Goal: Transaction & Acquisition: Obtain resource

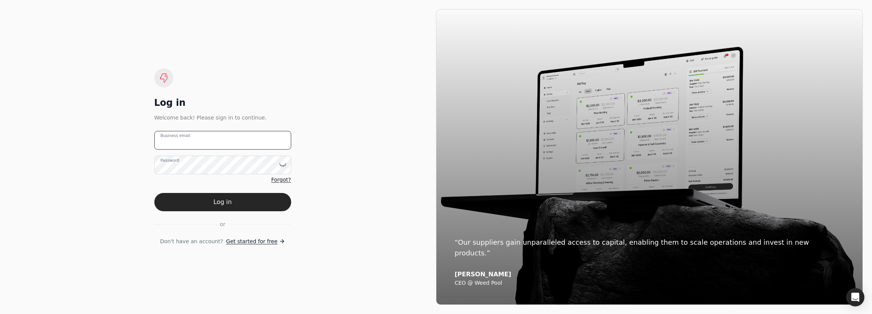
click at [218, 144] on email "Business email" at bounding box center [222, 140] width 137 height 19
click at [229, 143] on email "Business email" at bounding box center [222, 140] width 137 height 19
click at [207, 141] on email "Business email" at bounding box center [222, 140] width 137 height 19
click at [199, 146] on email "Business email" at bounding box center [222, 140] width 137 height 19
type email "v"
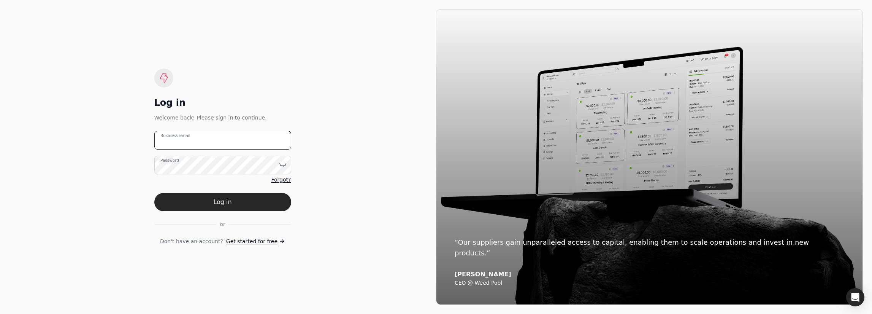
paste email "1523"
type email "1"
click at [211, 135] on email "Business email" at bounding box center [222, 140] width 137 height 19
paste email "[EMAIL_ADDRESS][DOMAIN_NAME]"
type email "[EMAIL_ADDRESS][DOMAIN_NAME]"
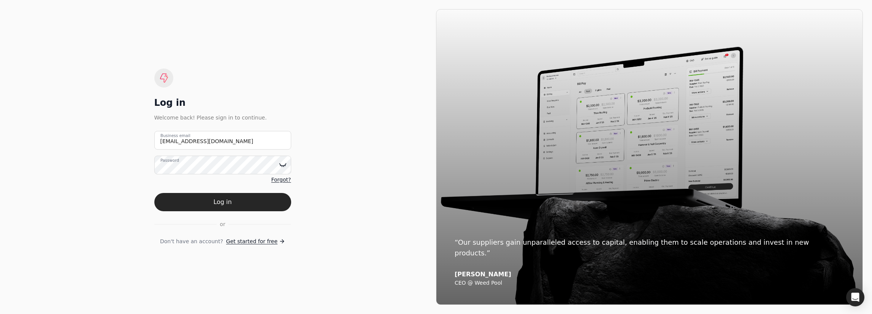
click at [285, 166] on icon at bounding box center [283, 165] width 8 height 8
click at [227, 203] on button "Log in" at bounding box center [222, 202] width 137 height 18
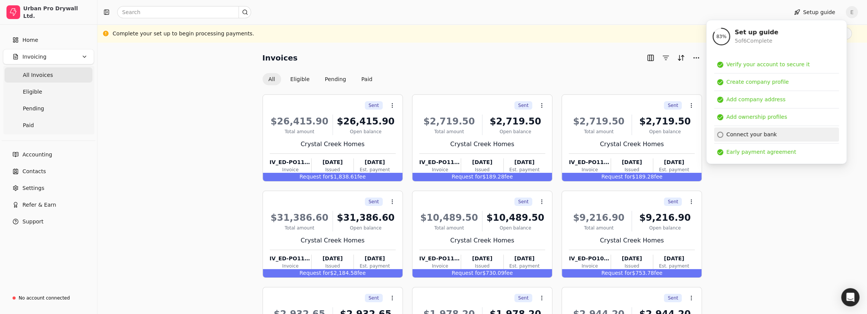
click at [763, 134] on div "Connect your bank" at bounding box center [751, 134] width 51 height 8
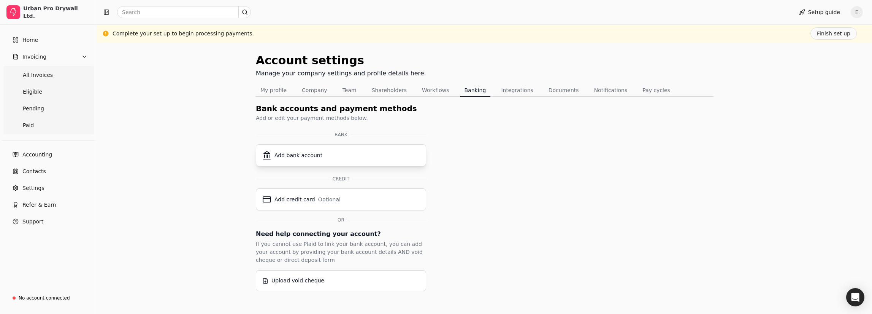
click at [315, 158] on div "Add bank account" at bounding box center [299, 155] width 48 height 8
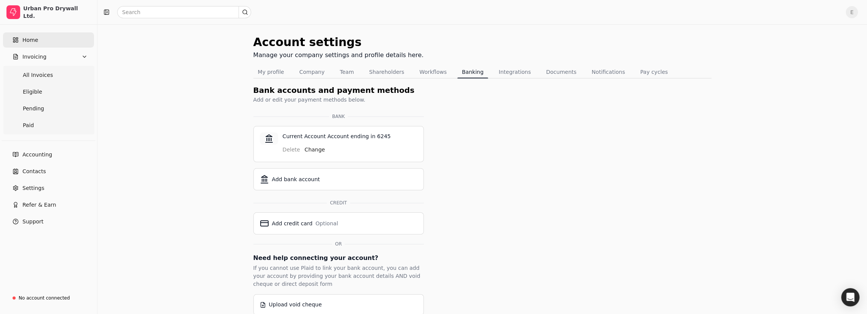
click at [30, 38] on span "Home" at bounding box center [30, 40] width 16 height 8
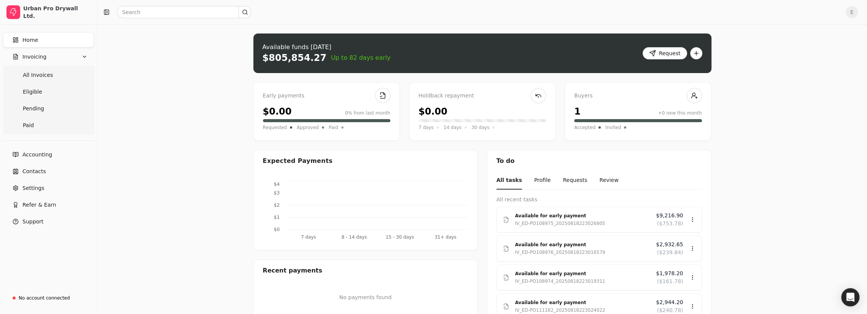
click at [26, 38] on span "Home" at bounding box center [30, 40] width 16 height 8
click at [33, 89] on span "Eligible" at bounding box center [32, 92] width 19 height 8
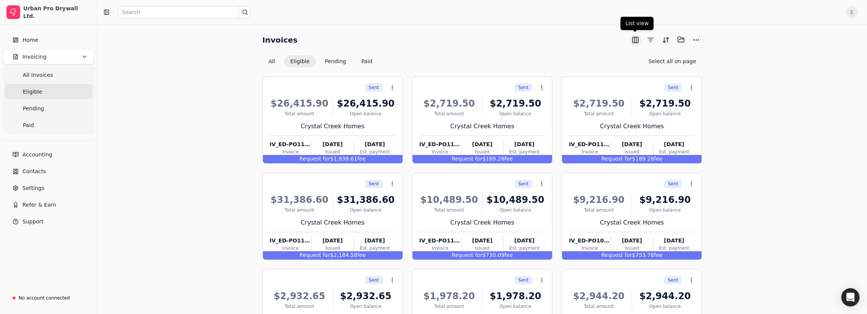
click at [634, 39] on button "button" at bounding box center [635, 40] width 12 height 12
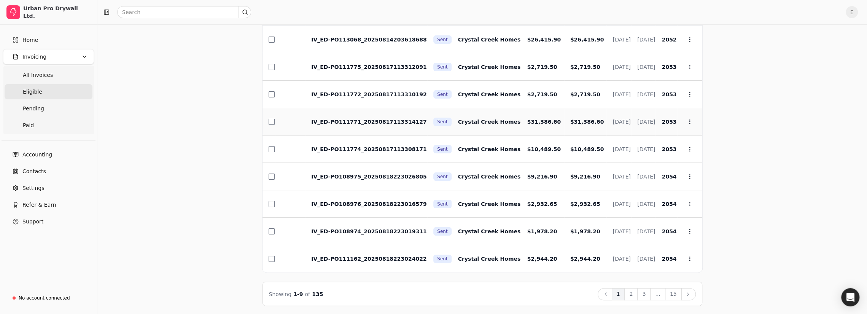
scroll to position [71, 0]
click at [679, 291] on button "15" at bounding box center [673, 294] width 17 height 12
click at [617, 292] on button "1" at bounding box center [611, 294] width 13 height 12
click at [634, 293] on button "2" at bounding box center [630, 294] width 13 height 12
click at [648, 290] on button "3" at bounding box center [643, 294] width 13 height 12
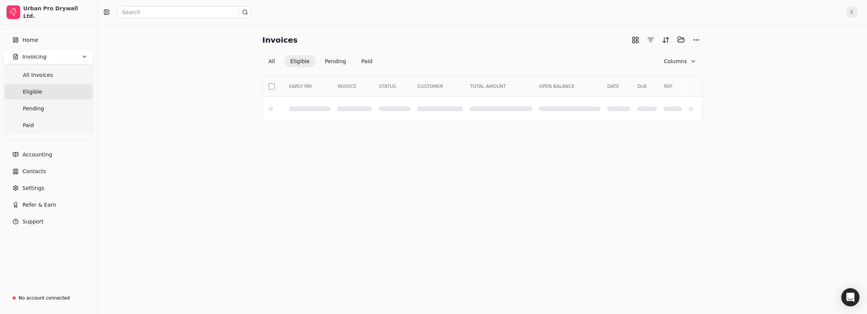
scroll to position [0, 0]
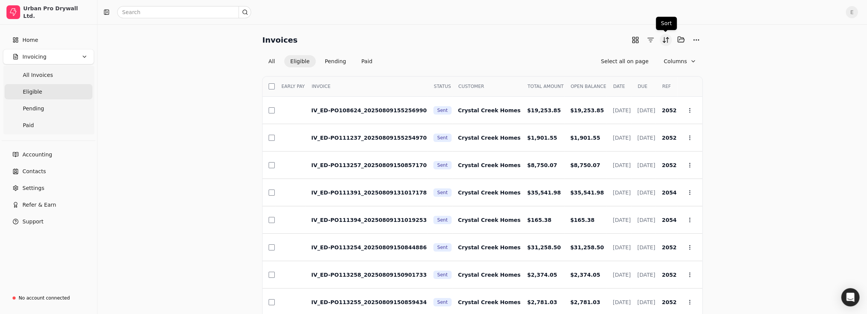
click at [664, 40] on button "Sort" at bounding box center [665, 40] width 12 height 12
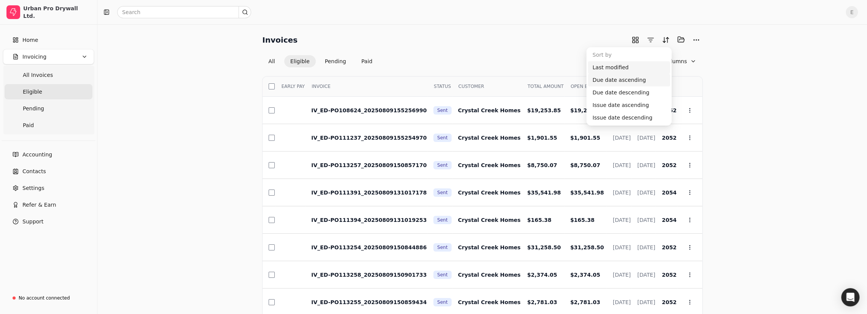
click at [627, 79] on div "Due date ascending" at bounding box center [629, 80] width 82 height 13
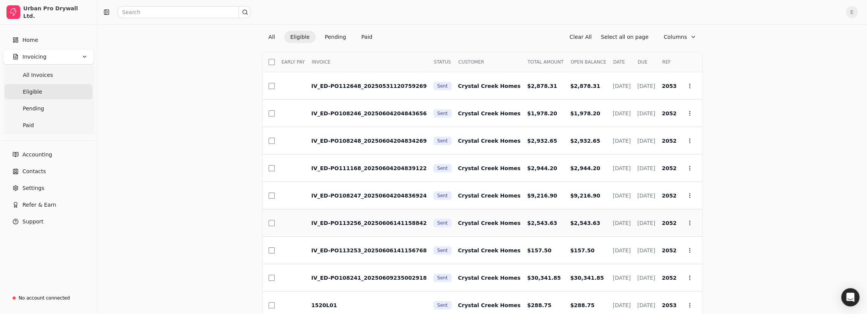
scroll to position [20, 0]
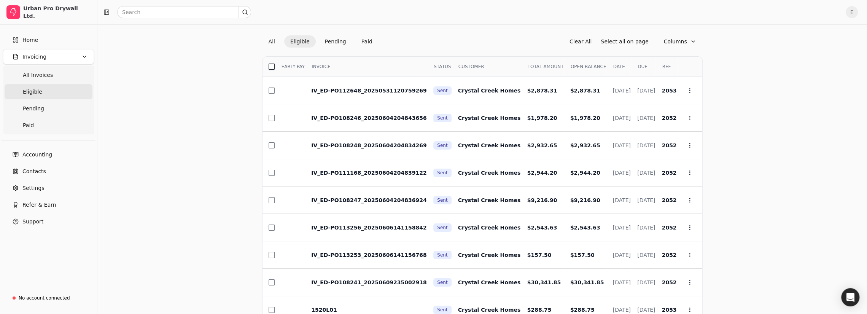
click at [269, 65] on button "button" at bounding box center [272, 67] width 6 height 6
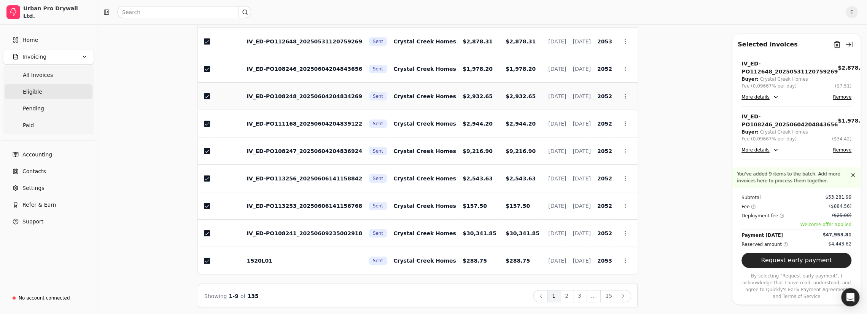
scroll to position [71, 0]
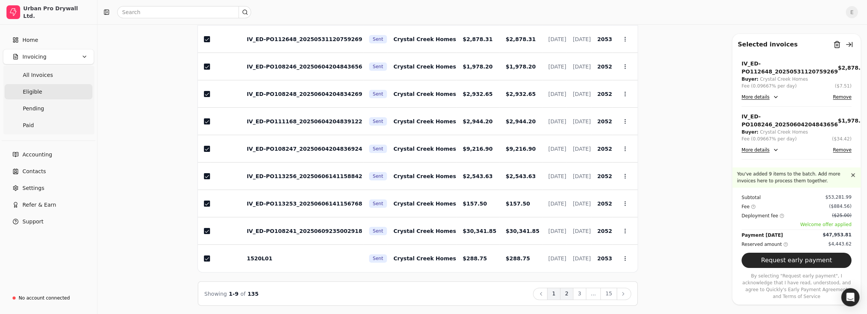
click at [570, 292] on button "2" at bounding box center [566, 294] width 13 height 12
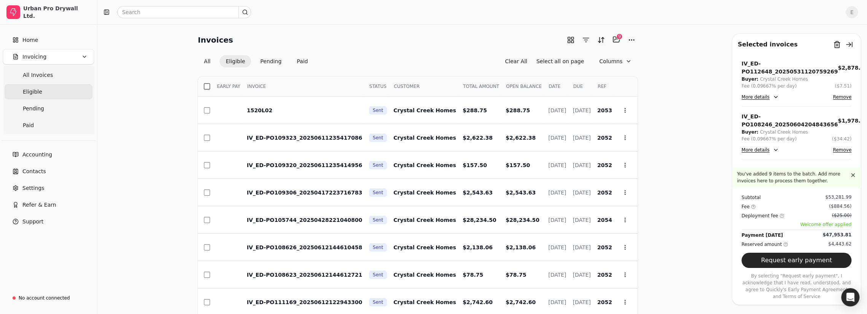
click at [207, 87] on button "button" at bounding box center [207, 86] width 6 height 6
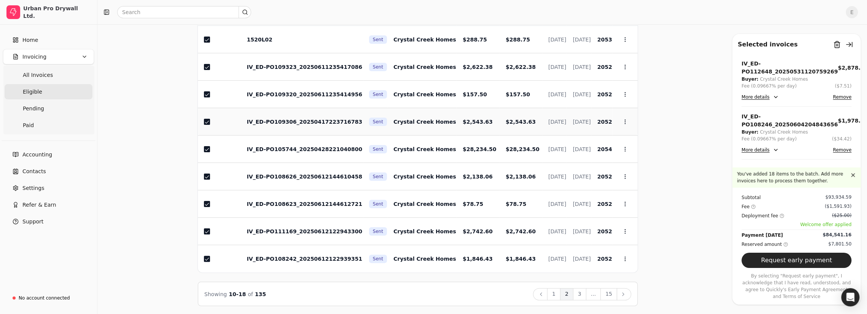
scroll to position [71, 0]
click at [581, 290] on button "3" at bounding box center [579, 294] width 13 height 12
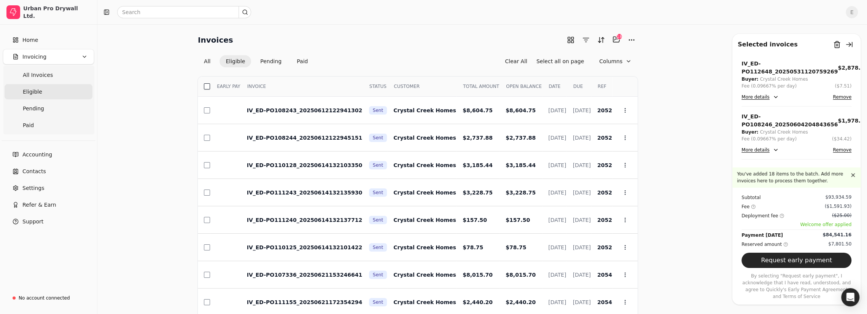
click at [208, 86] on button "button" at bounding box center [207, 86] width 6 height 6
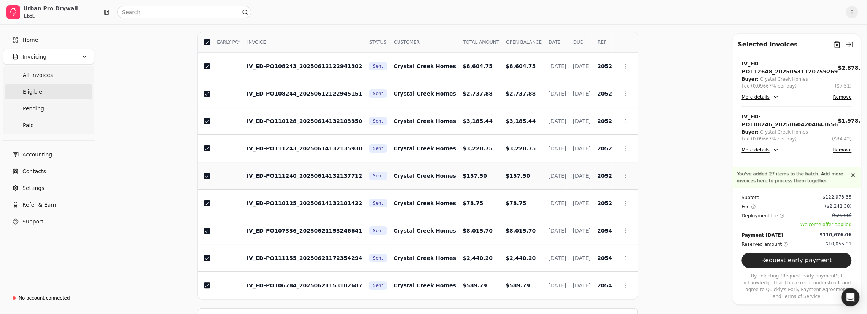
scroll to position [71, 0]
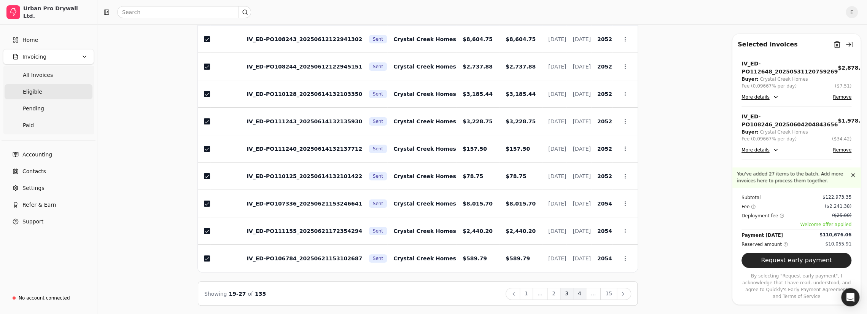
click at [582, 291] on button "4" at bounding box center [579, 294] width 13 height 12
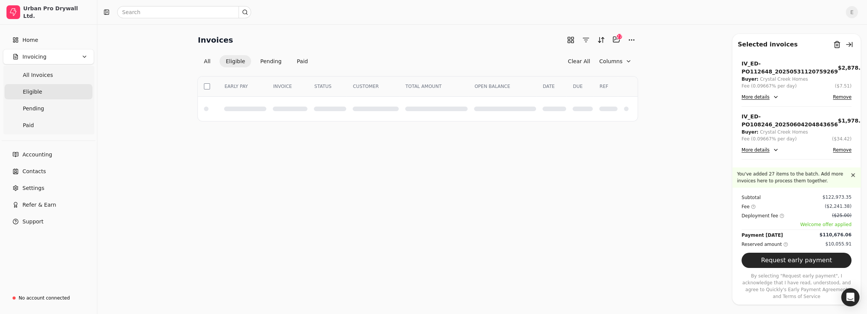
scroll to position [0, 0]
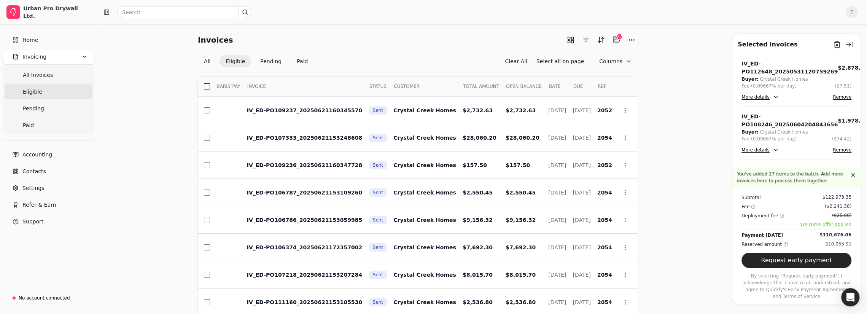
click at [208, 86] on button "button" at bounding box center [207, 86] width 6 height 6
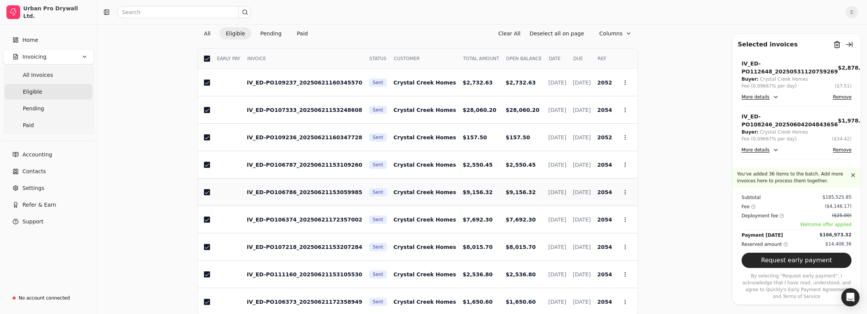
scroll to position [71, 0]
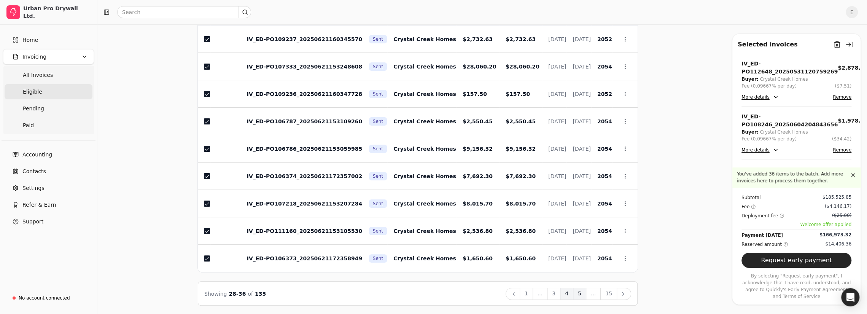
click at [583, 293] on button "5" at bounding box center [579, 294] width 13 height 12
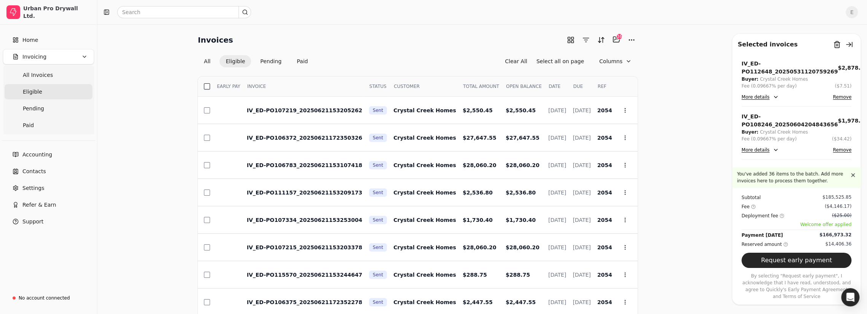
click at [205, 88] on button "button" at bounding box center [207, 86] width 6 height 6
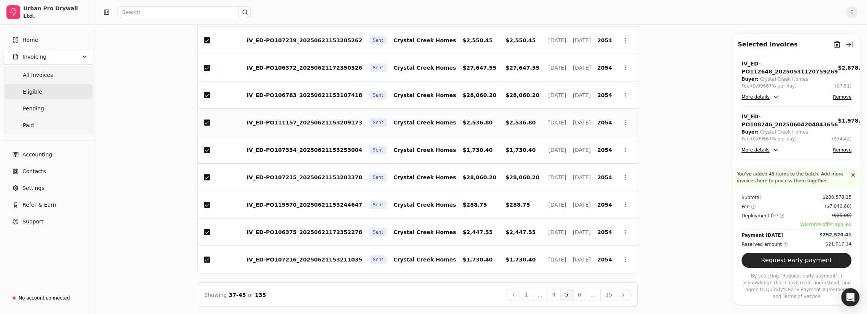
scroll to position [71, 0]
click at [582, 295] on button "6" at bounding box center [579, 294] width 13 height 12
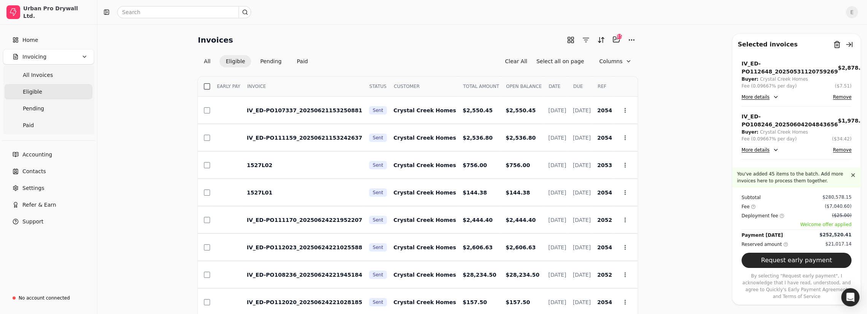
click at [208, 86] on button "button" at bounding box center [207, 86] width 6 height 6
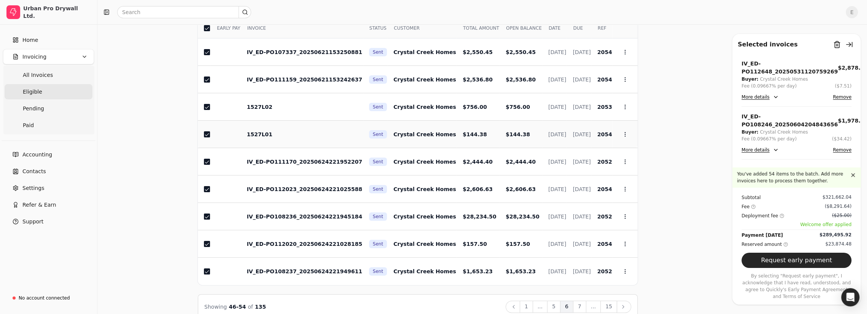
scroll to position [71, 0]
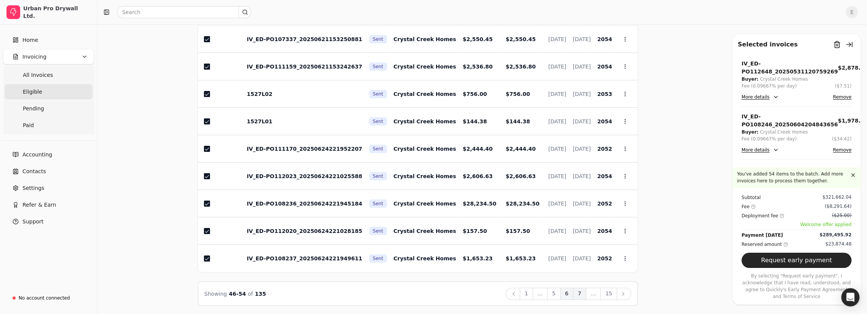
click at [584, 289] on button "7" at bounding box center [579, 294] width 13 height 12
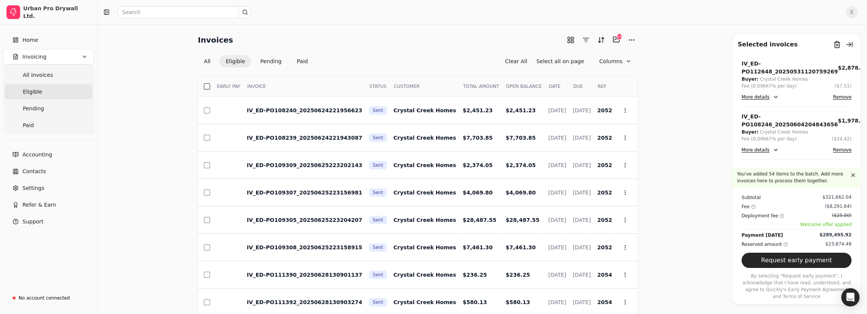
click at [205, 87] on button "button" at bounding box center [207, 86] width 6 height 6
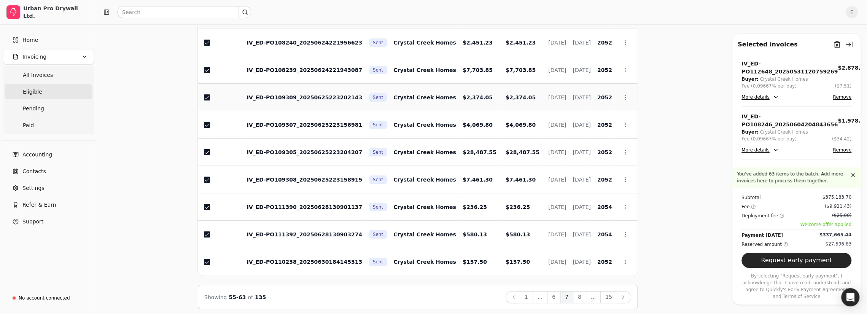
scroll to position [71, 0]
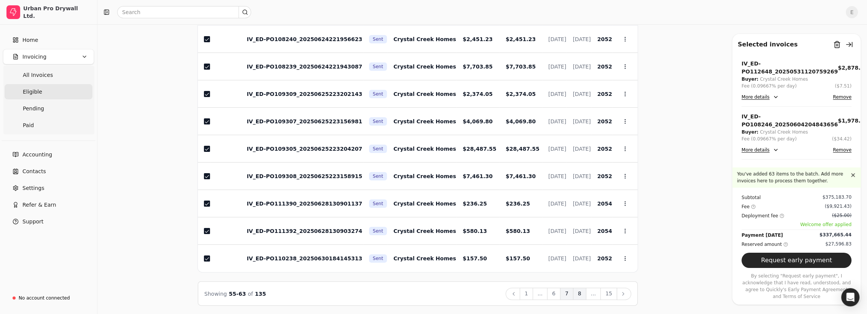
click at [584, 292] on button "8" at bounding box center [579, 294] width 13 height 12
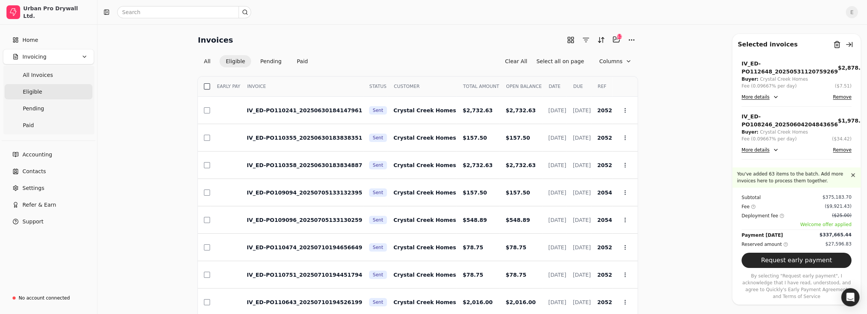
click at [207, 84] on button "button" at bounding box center [207, 86] width 6 height 6
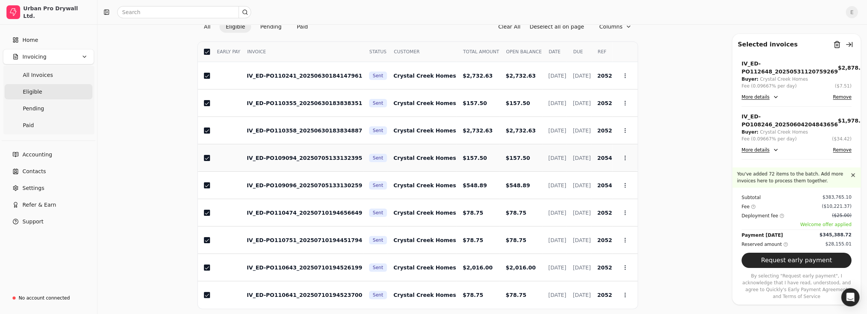
scroll to position [71, 0]
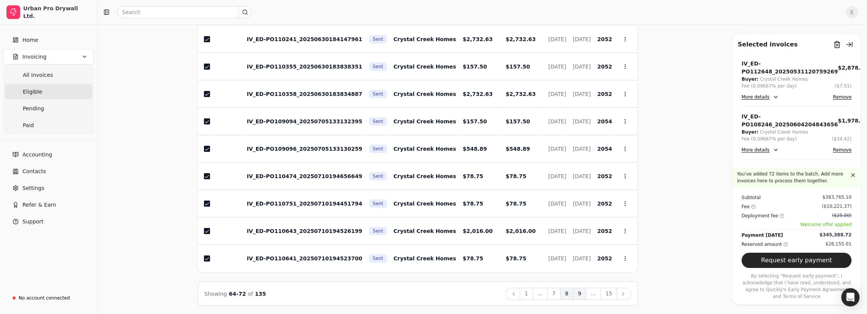
click at [581, 293] on button "9" at bounding box center [579, 294] width 13 height 12
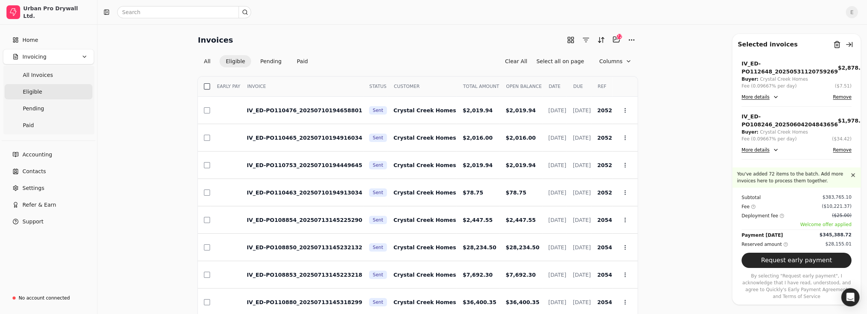
click at [208, 85] on button "button" at bounding box center [207, 86] width 6 height 6
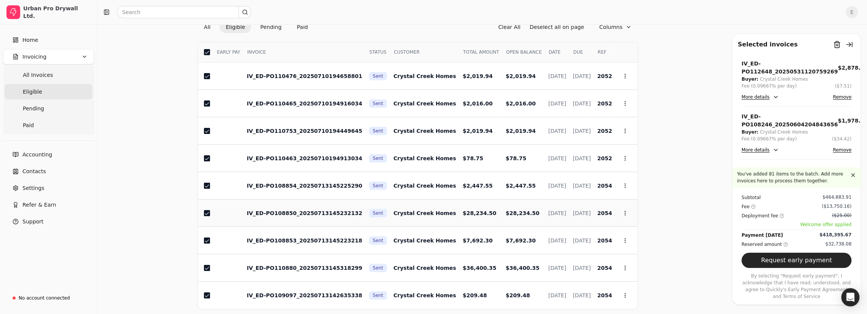
scroll to position [71, 0]
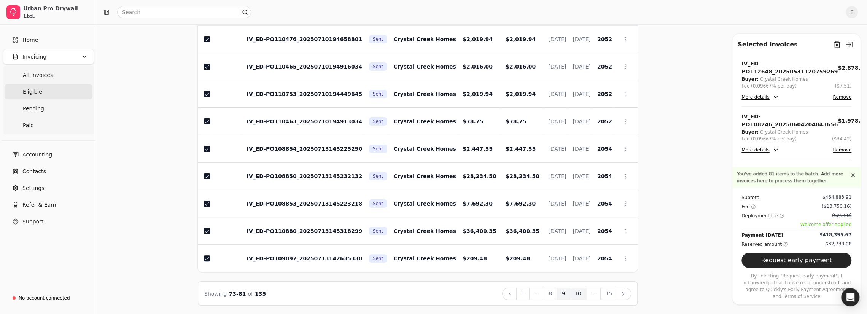
click at [583, 291] on button "10" at bounding box center [577, 294] width 17 height 12
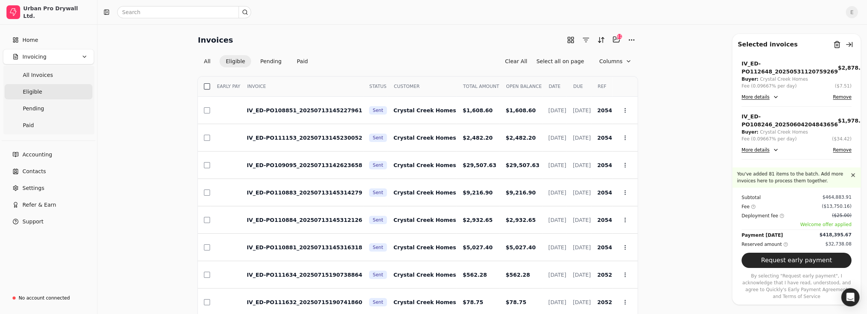
click at [208, 87] on button "button" at bounding box center [207, 86] width 6 height 6
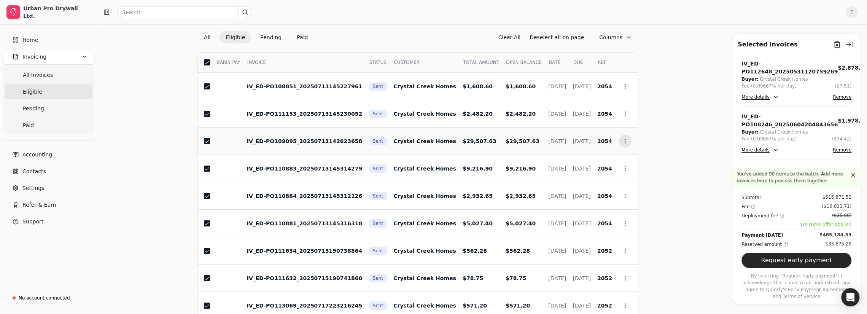
scroll to position [71, 0]
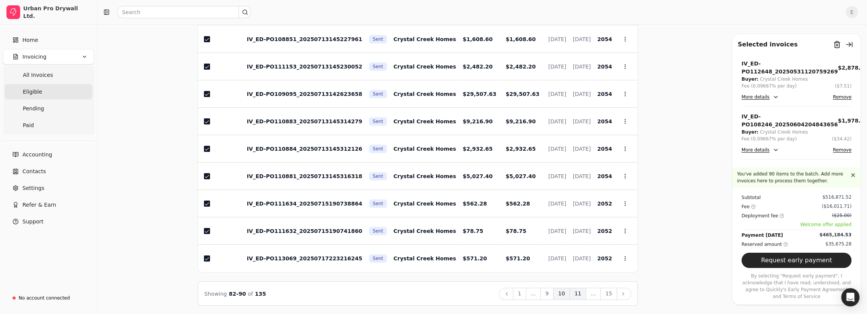
click at [580, 295] on button "11" at bounding box center [577, 294] width 17 height 12
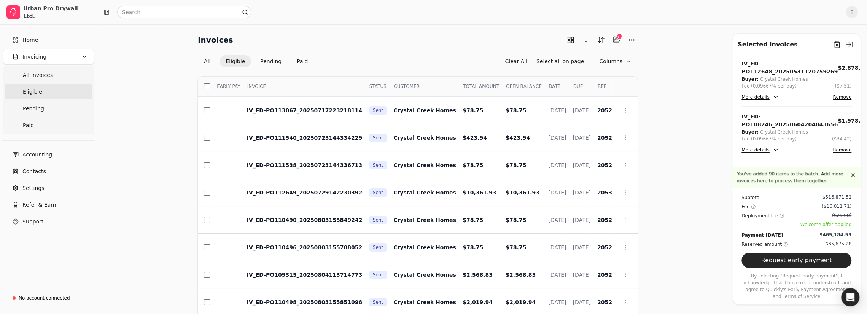
click at [210, 87] on div at bounding box center [207, 86] width 6 height 6
click at [208, 87] on button "button" at bounding box center [207, 86] width 6 height 6
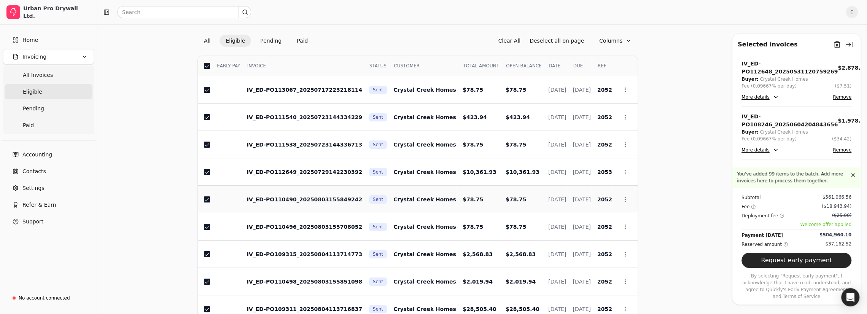
scroll to position [71, 0]
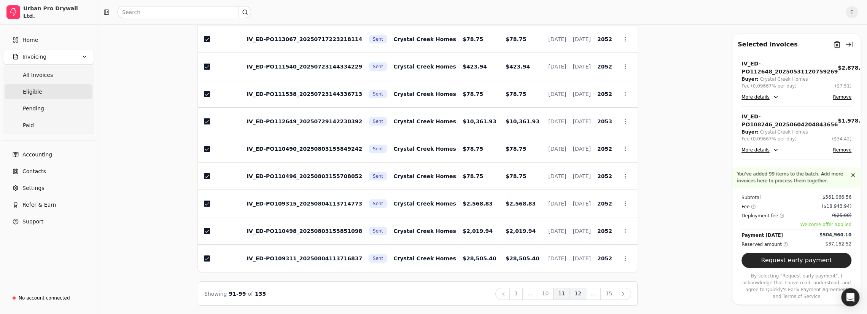
click at [582, 289] on button "12" at bounding box center [577, 294] width 17 height 12
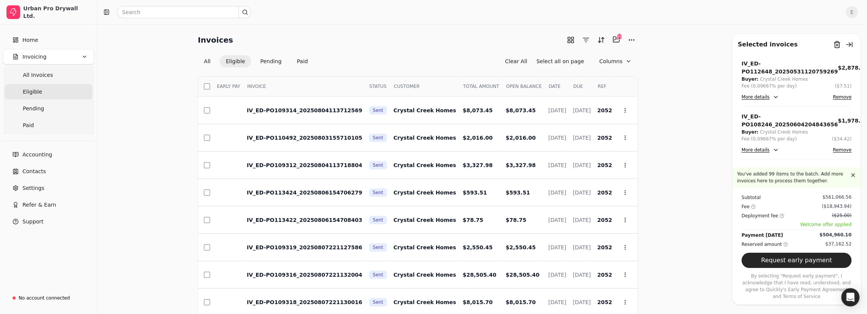
click at [208, 90] on th "Select" at bounding box center [204, 86] width 13 height 20
click at [208, 87] on button "button" at bounding box center [207, 86] width 6 height 6
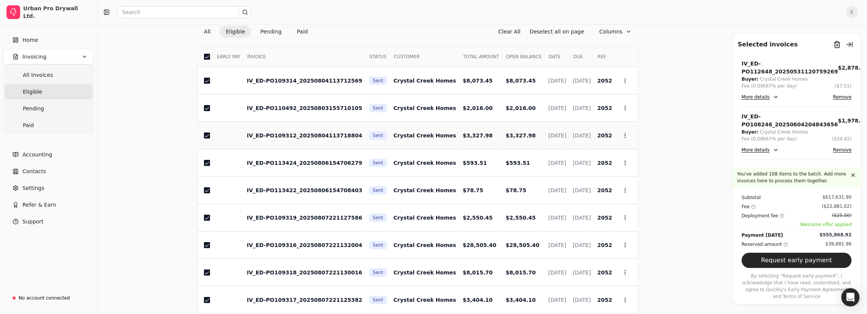
scroll to position [71, 0]
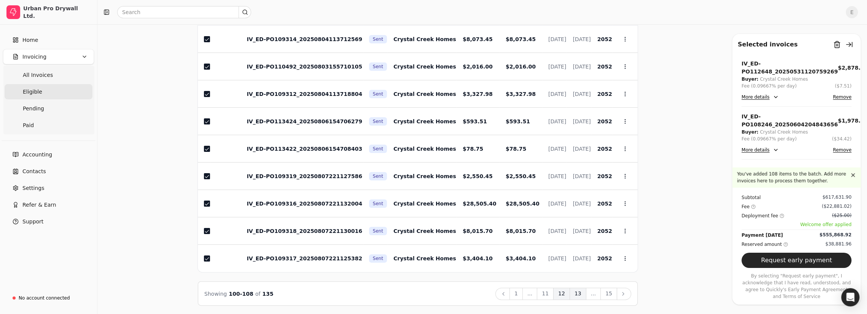
click at [581, 292] on button "13" at bounding box center [577, 294] width 17 height 12
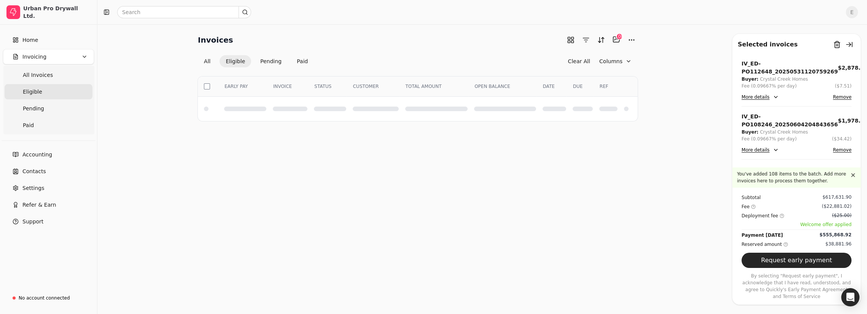
scroll to position [0, 0]
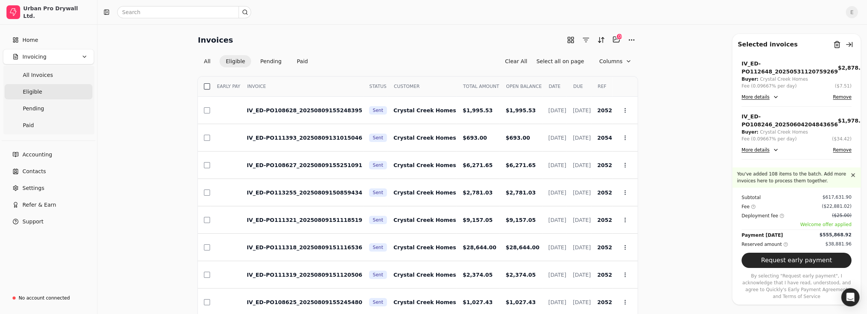
click at [208, 87] on button "button" at bounding box center [207, 86] width 6 height 6
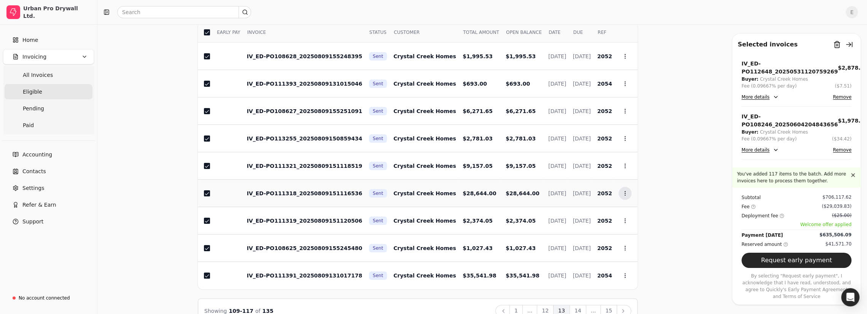
scroll to position [71, 0]
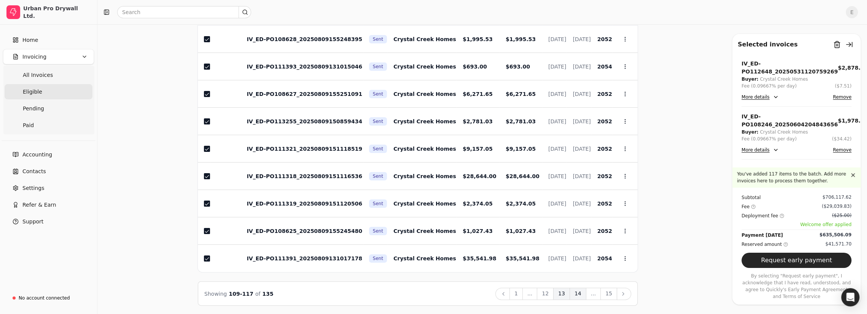
click at [585, 292] on button "14" at bounding box center [577, 294] width 17 height 12
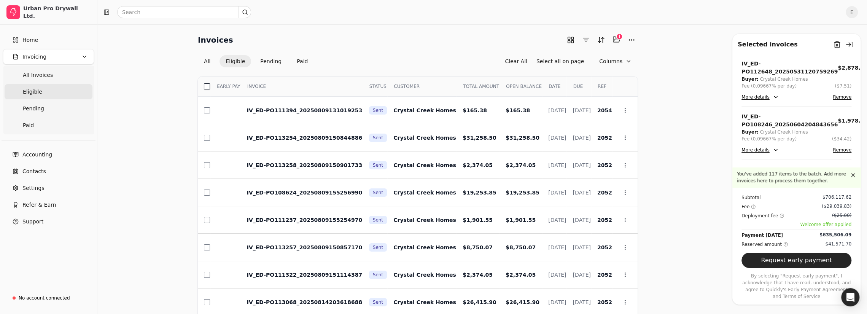
click at [205, 87] on button "button" at bounding box center [207, 86] width 6 height 6
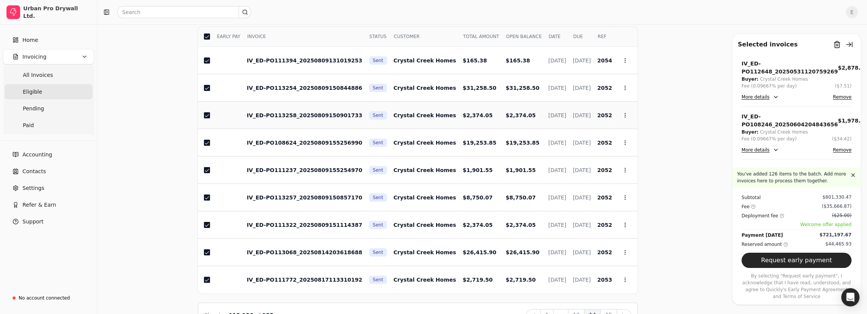
scroll to position [71, 0]
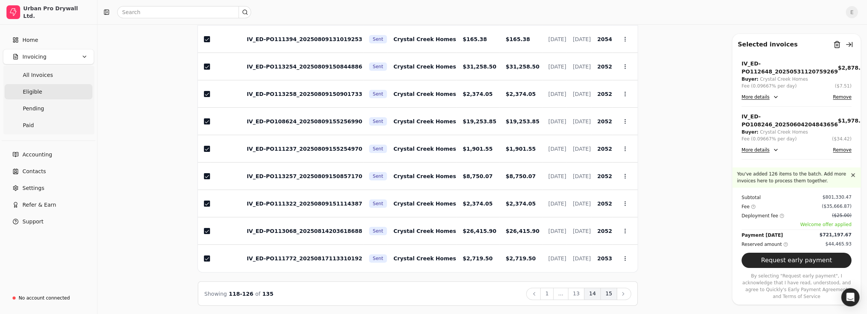
click at [611, 293] on button "15" at bounding box center [608, 294] width 17 height 12
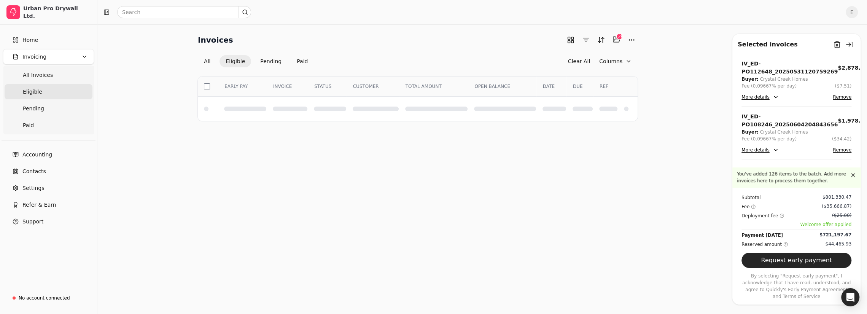
scroll to position [0, 0]
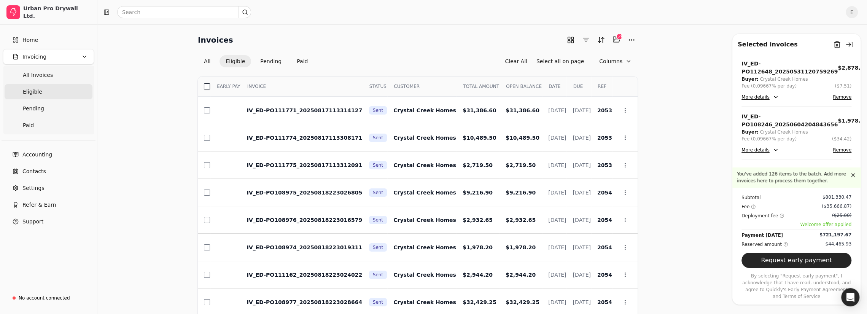
click at [208, 85] on button "button" at bounding box center [207, 86] width 6 height 6
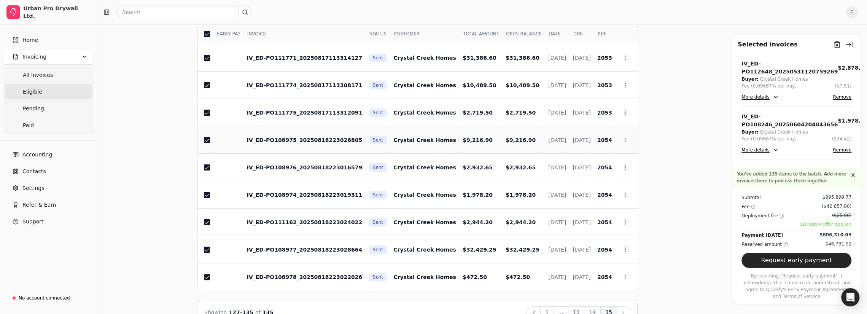
scroll to position [71, 0]
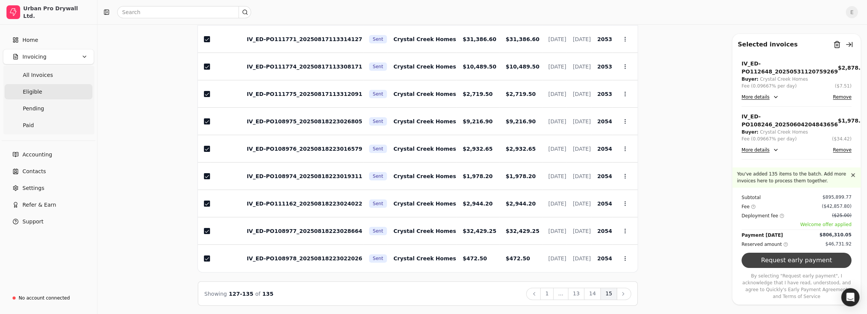
click at [794, 264] on button "Request early payment" at bounding box center [796, 260] width 110 height 15
click at [804, 268] on button "Request early payment" at bounding box center [796, 260] width 110 height 15
click at [42, 297] on div "No account connected" at bounding box center [44, 297] width 51 height 7
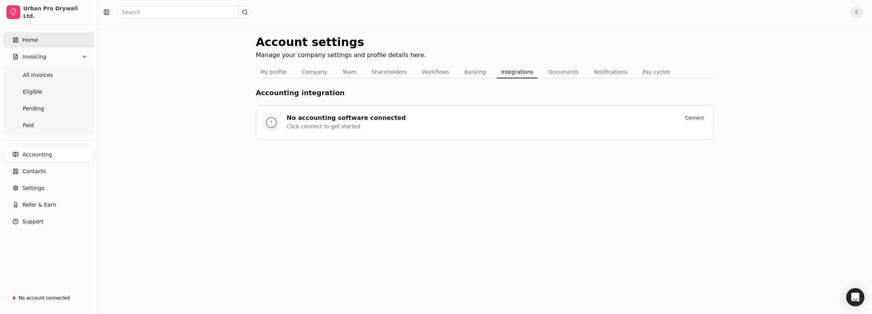
click at [26, 41] on span "Home" at bounding box center [30, 40] width 16 height 8
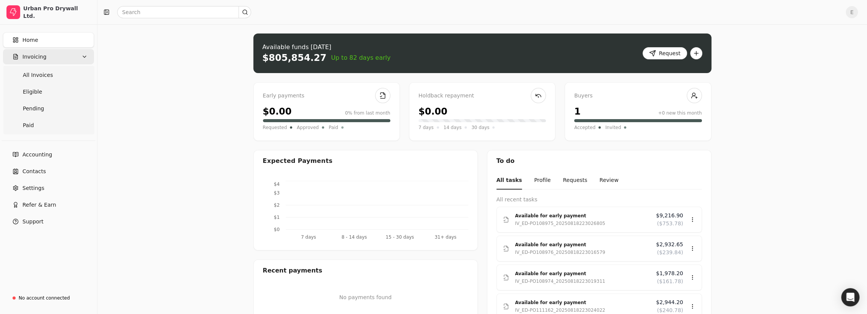
click at [37, 55] on span "Invoicing" at bounding box center [34, 57] width 24 height 8
click at [41, 76] on span "All Invoices" at bounding box center [38, 75] width 30 height 8
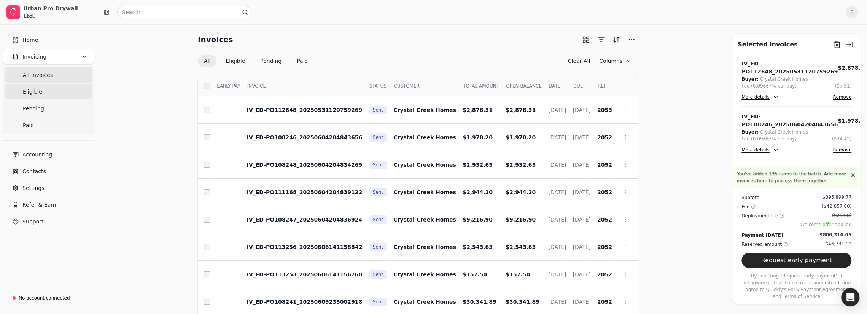
click at [32, 92] on span "Eligible" at bounding box center [32, 92] width 19 height 8
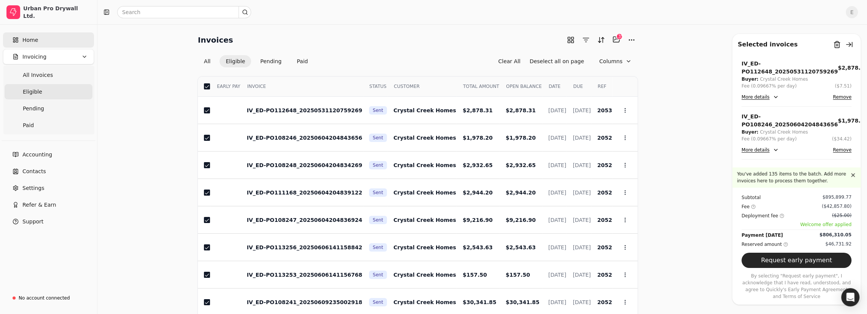
click at [33, 38] on span "Home" at bounding box center [30, 40] width 16 height 8
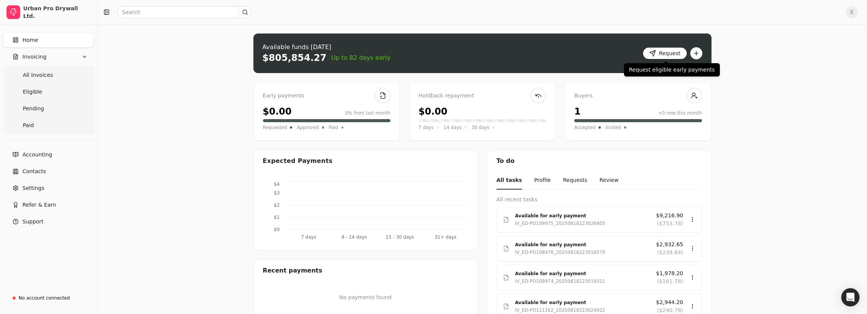
click at [666, 52] on button "Request" at bounding box center [664, 53] width 44 height 12
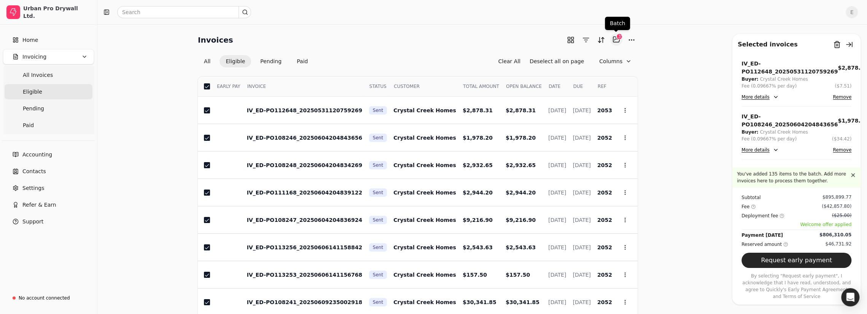
click at [615, 38] on button "Selected items: 135" at bounding box center [616, 39] width 12 height 12
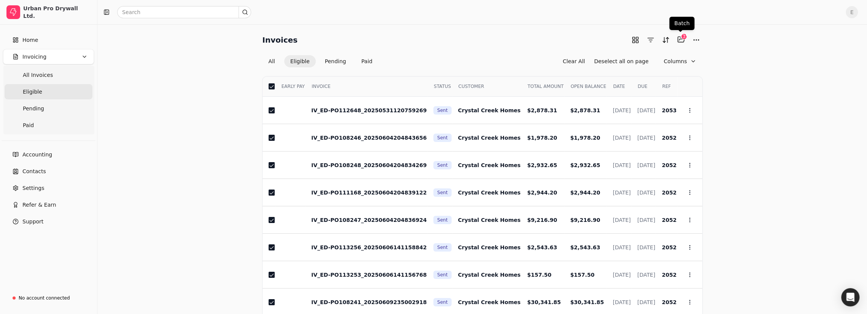
click at [682, 38] on div "135" at bounding box center [684, 36] width 6 height 6
click at [694, 37] on button "More" at bounding box center [696, 40] width 12 height 12
click at [679, 38] on button "Selected items: 135" at bounding box center [681, 39] width 12 height 12
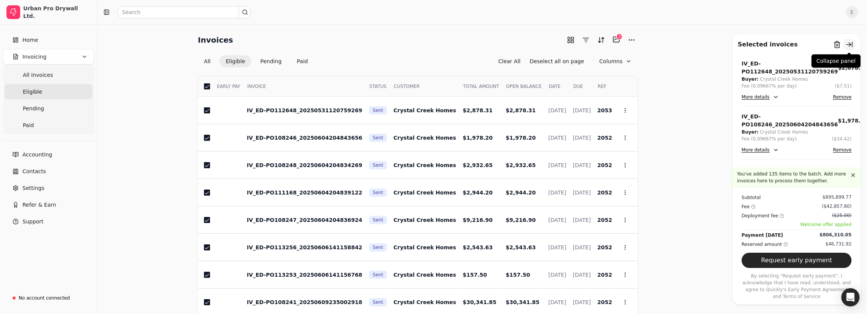
click at [848, 44] on button "button" at bounding box center [849, 44] width 12 height 12
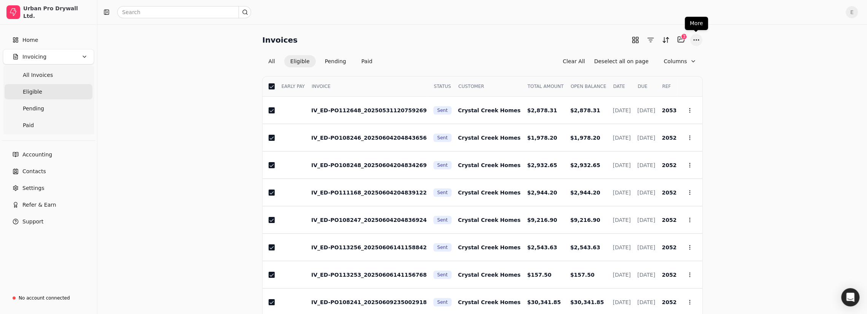
click at [694, 37] on button "More" at bounding box center [696, 40] width 12 height 12
click at [725, 34] on div "Invoices Selected items: 135 135 All Eligible Pending Paid Clear All Deselect a…" at bounding box center [481, 204] width 751 height 343
click at [586, 36] on div "Invoices Selected items: 135 135" at bounding box center [482, 39] width 440 height 13
click at [30, 46] on link "Home" at bounding box center [48, 39] width 91 height 15
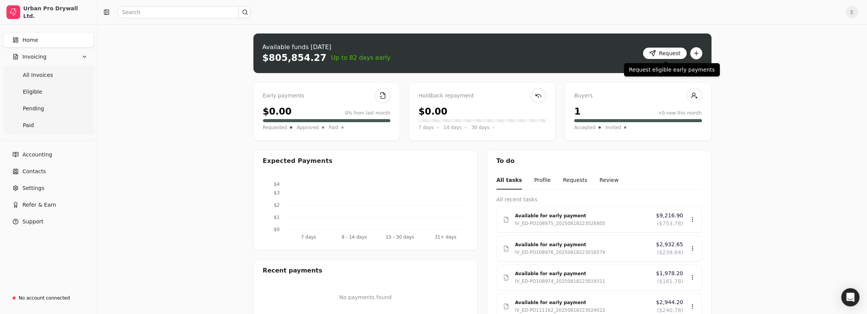
click at [658, 51] on button "Request" at bounding box center [664, 53] width 44 height 12
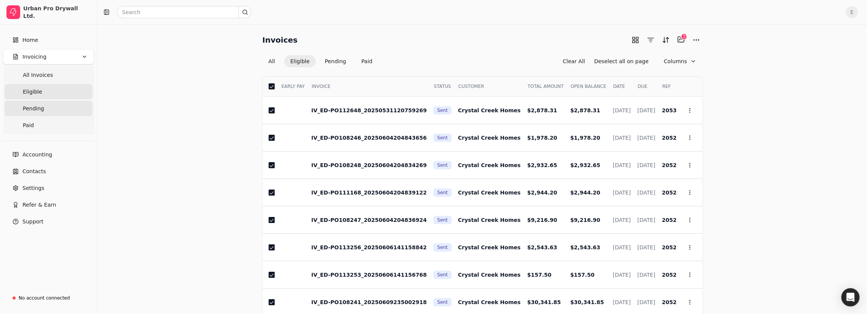
click at [30, 106] on span "Pending" at bounding box center [33, 109] width 21 height 8
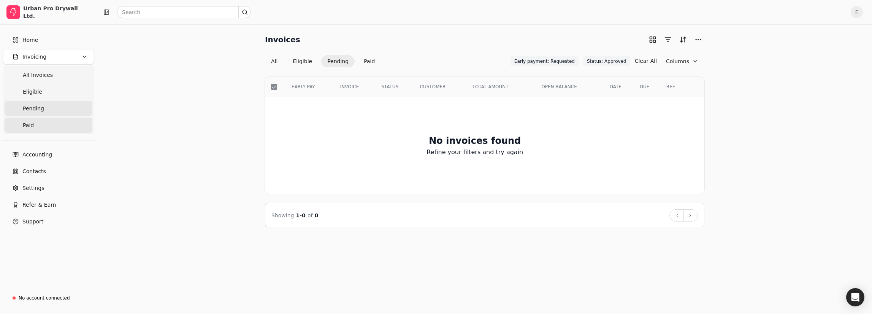
click at [30, 125] on span "Paid" at bounding box center [28, 125] width 11 height 8
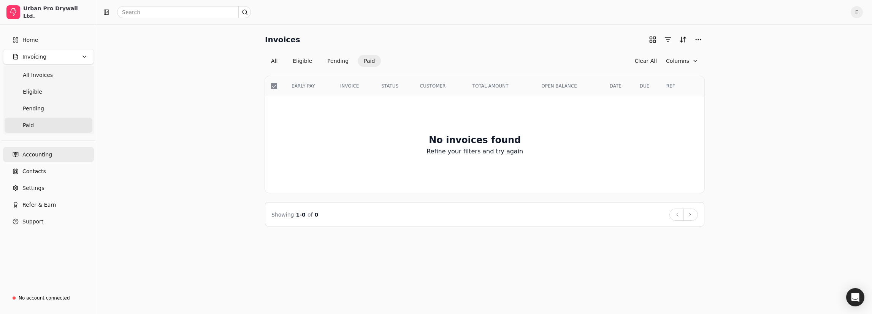
click at [33, 149] on link "Accounting" at bounding box center [48, 154] width 91 height 15
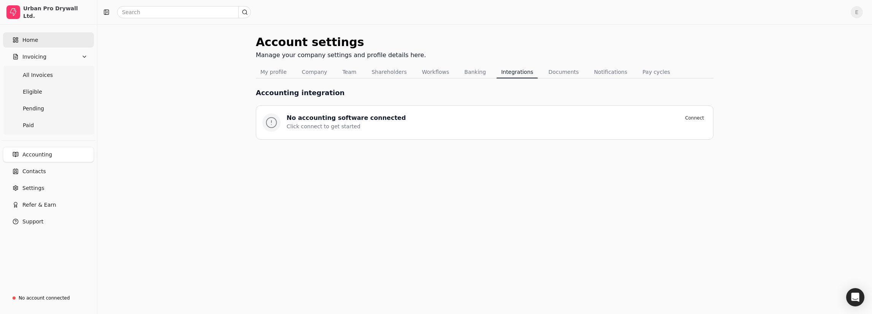
click at [23, 38] on span "Home" at bounding box center [30, 40] width 16 height 8
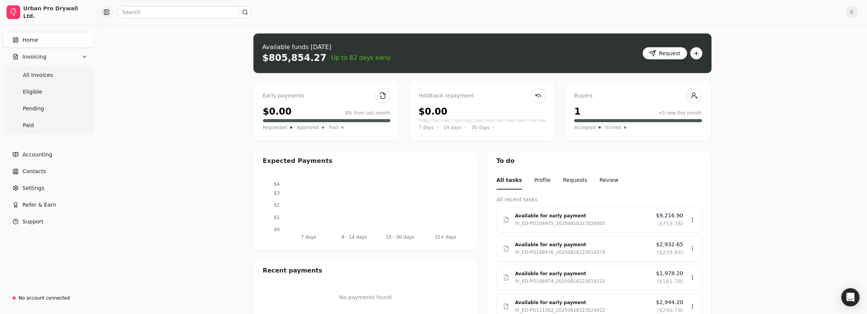
click at [104, 15] on button "button" at bounding box center [106, 12] width 12 height 12
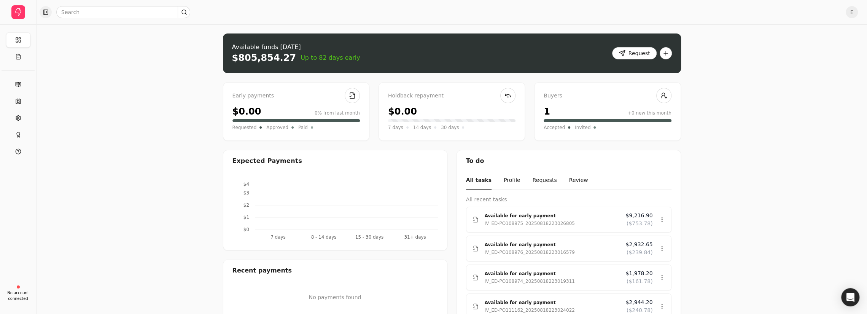
click at [46, 13] on button "button" at bounding box center [46, 12] width 12 height 12
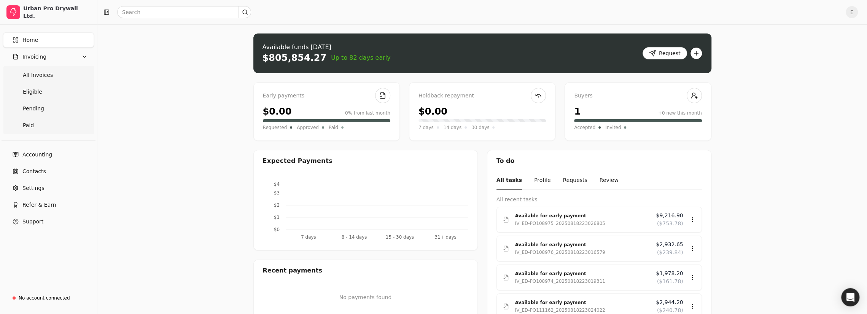
click at [695, 53] on button "button" at bounding box center [696, 53] width 12 height 12
click at [671, 51] on button "Request" at bounding box center [664, 53] width 44 height 12
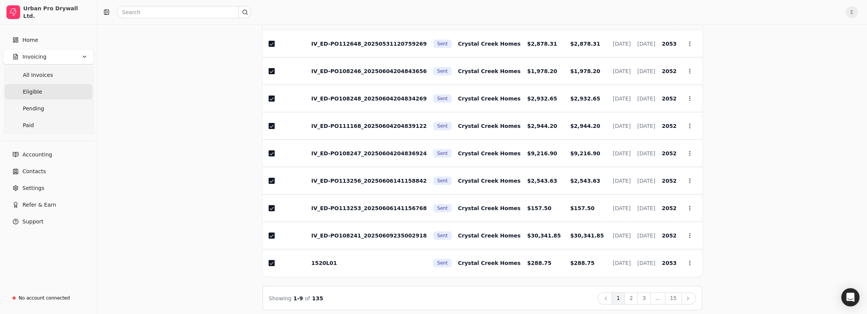
scroll to position [71, 0]
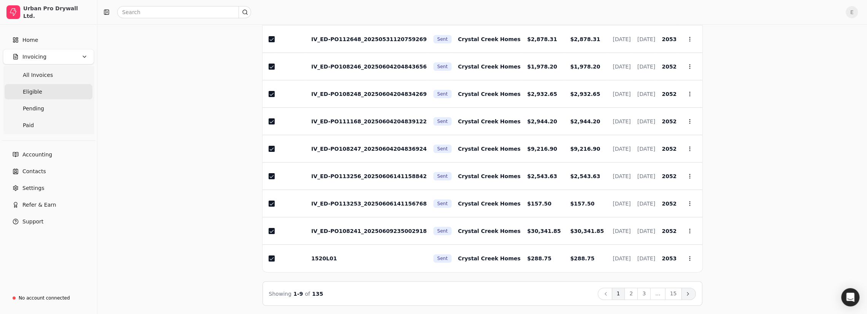
click at [688, 295] on icon at bounding box center [688, 294] width 6 height 6
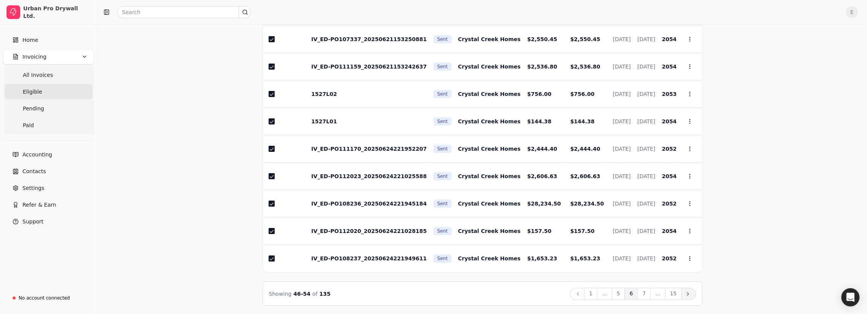
click at [688, 295] on icon at bounding box center [688, 294] width 6 height 6
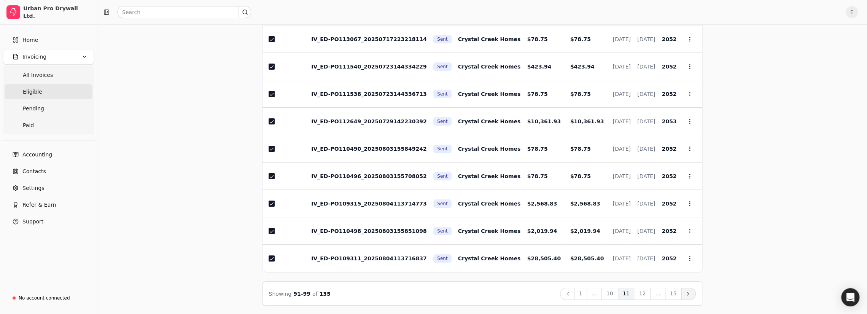
click at [688, 295] on icon at bounding box center [688, 294] width 6 height 6
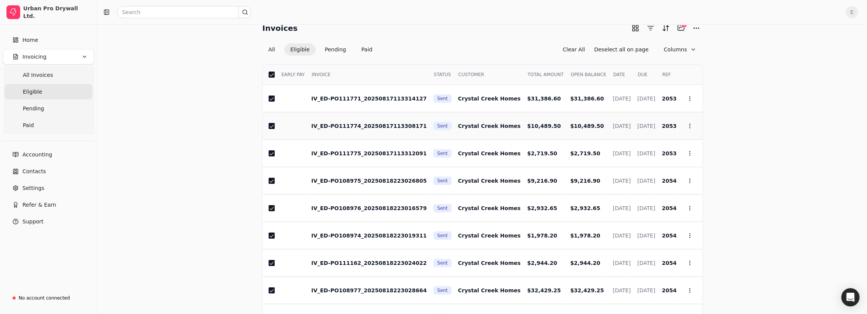
scroll to position [28, 0]
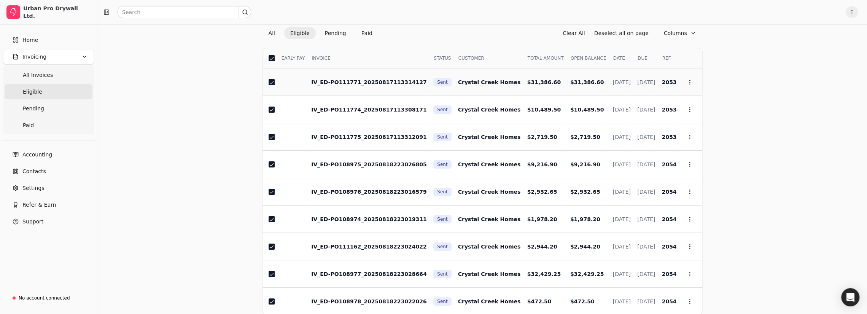
click at [437, 79] on span "Sent" at bounding box center [442, 82] width 10 height 7
click at [272, 80] on button "button" at bounding box center [272, 82] width 6 height 6
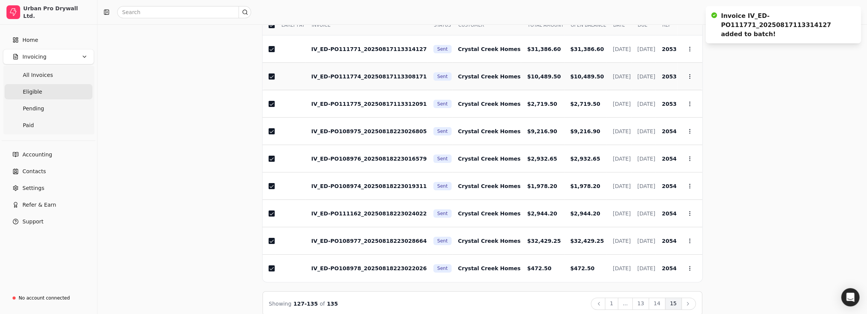
scroll to position [71, 0]
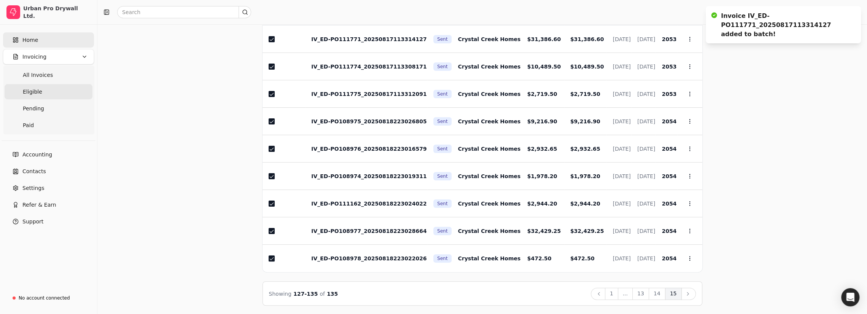
click at [26, 39] on span "Home" at bounding box center [30, 40] width 16 height 8
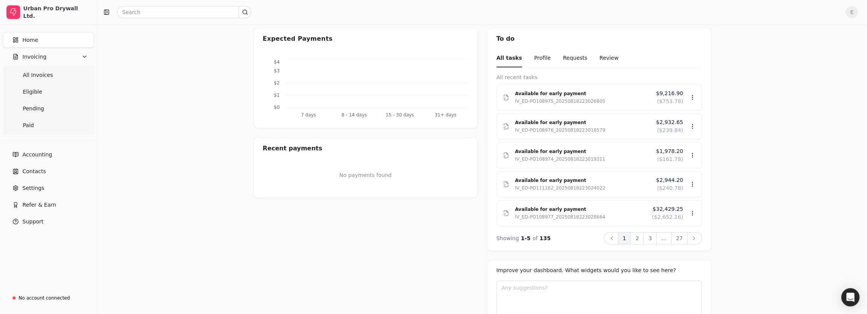
scroll to position [124, 0]
click at [30, 59] on span "Invoicing" at bounding box center [34, 57] width 24 height 8
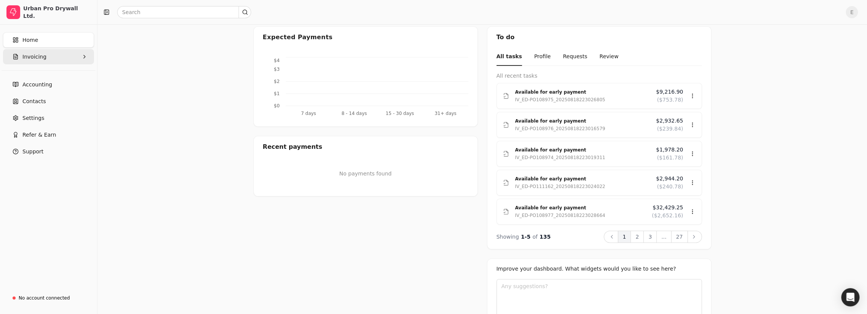
click at [33, 53] on span "Invoicing" at bounding box center [34, 57] width 24 height 8
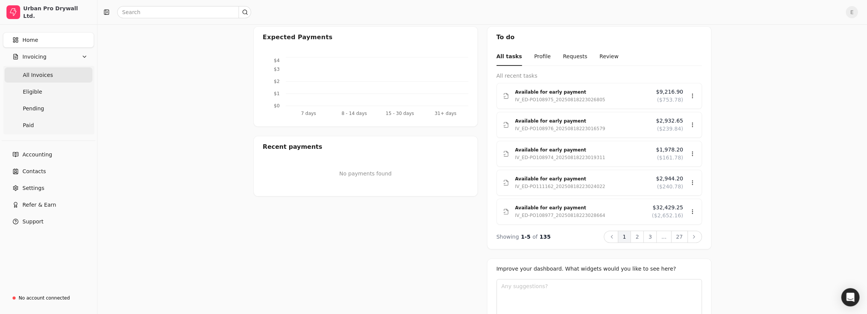
click at [40, 71] on span "All Invoices" at bounding box center [38, 75] width 30 height 8
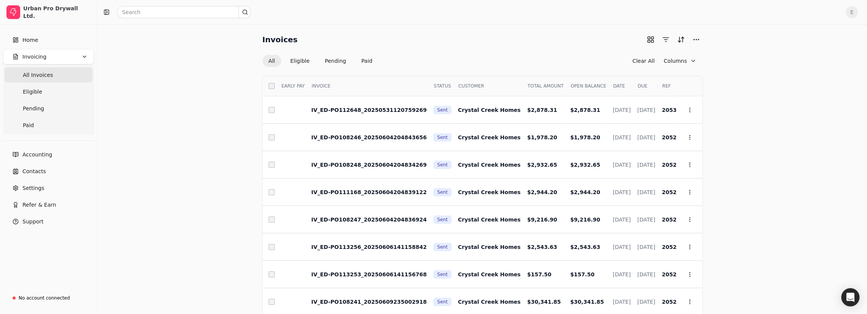
click at [269, 61] on button "All" at bounding box center [271, 61] width 19 height 12
click at [39, 90] on span "Eligible" at bounding box center [32, 92] width 19 height 8
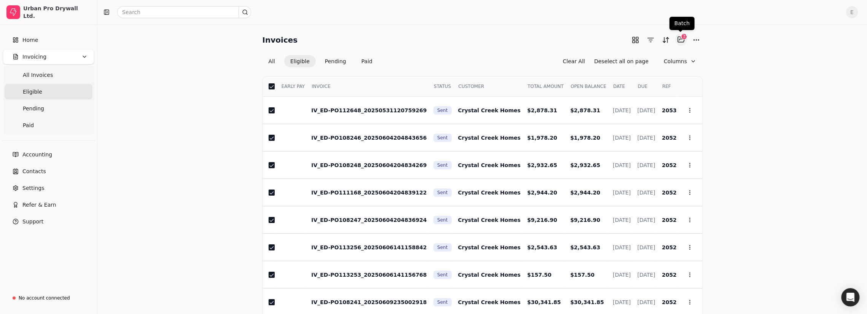
click at [680, 40] on button "Selected items: 135" at bounding box center [681, 39] width 12 height 12
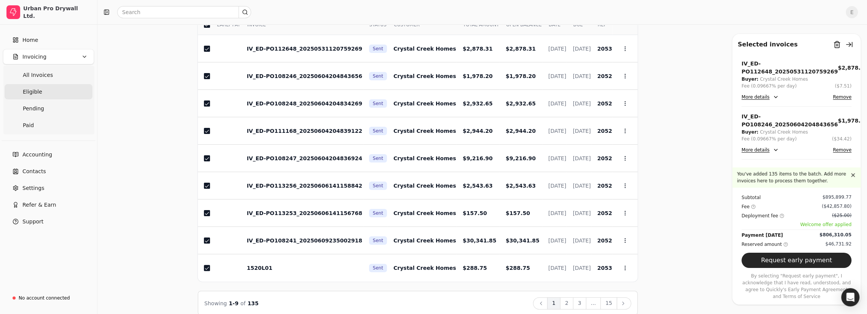
scroll to position [71, 0]
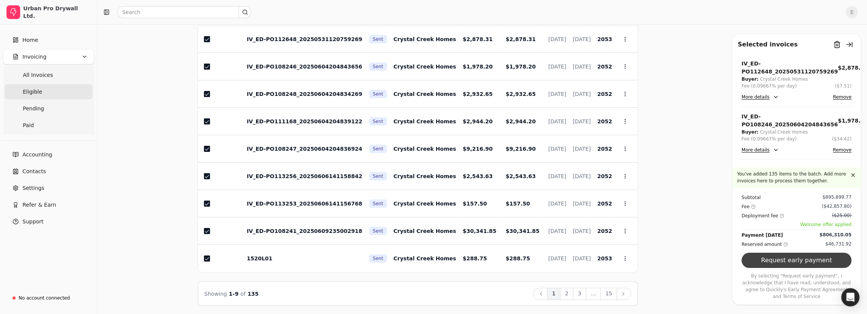
click at [802, 268] on button "Request early payment" at bounding box center [796, 260] width 110 height 15
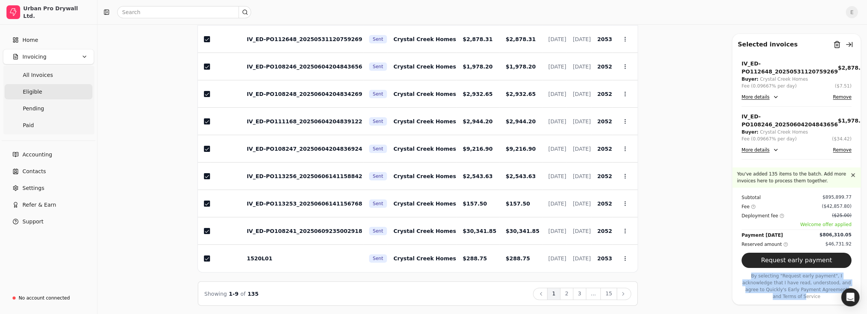
drag, startPoint x: 748, startPoint y: 284, endPoint x: 832, endPoint y: 298, distance: 85.1
click at [832, 298] on p "By selecting "Request early payment", I acknowledge that I have read, understoo…" at bounding box center [796, 285] width 110 height 27
click at [822, 228] on span "Welcome offer applied" at bounding box center [796, 224] width 110 height 7
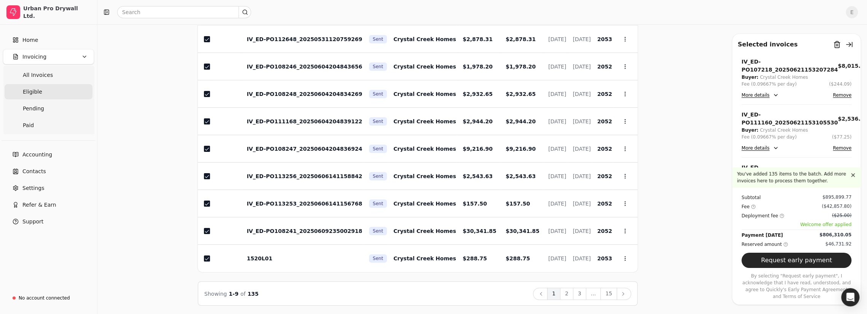
scroll to position [1730, 0]
click at [848, 296] on icon "Open Intercom Messenger" at bounding box center [849, 297] width 9 height 10
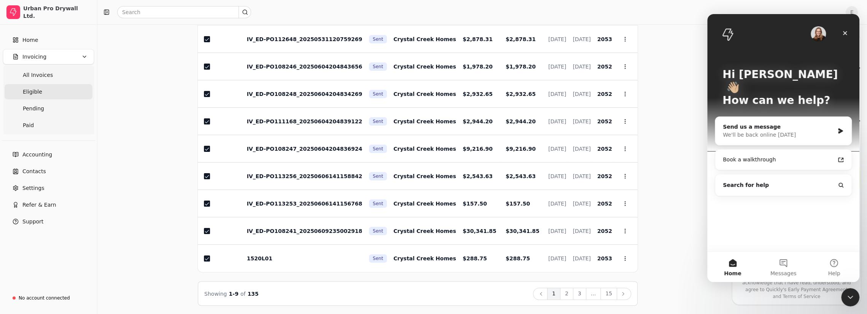
scroll to position [0, 0]
click at [845, 33] on icon "Close" at bounding box center [845, 33] width 4 height 4
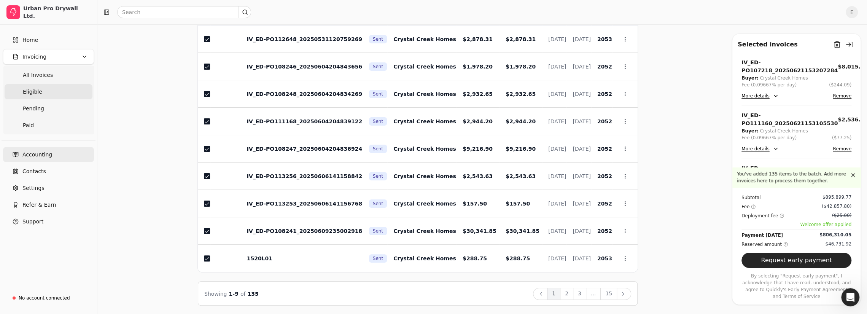
click at [26, 155] on span "Accounting" at bounding box center [37, 155] width 30 height 8
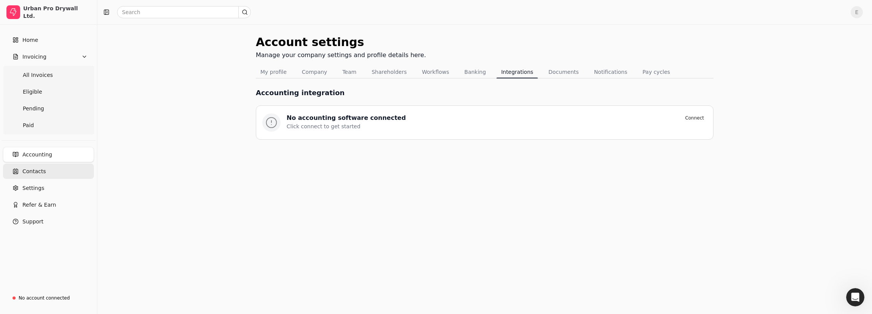
click at [34, 174] on span "Contacts" at bounding box center [34, 171] width 24 height 8
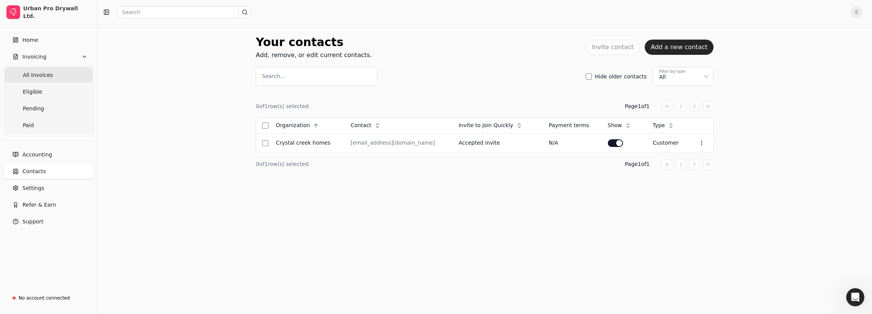
click at [41, 75] on span "All Invoices" at bounding box center [38, 75] width 30 height 8
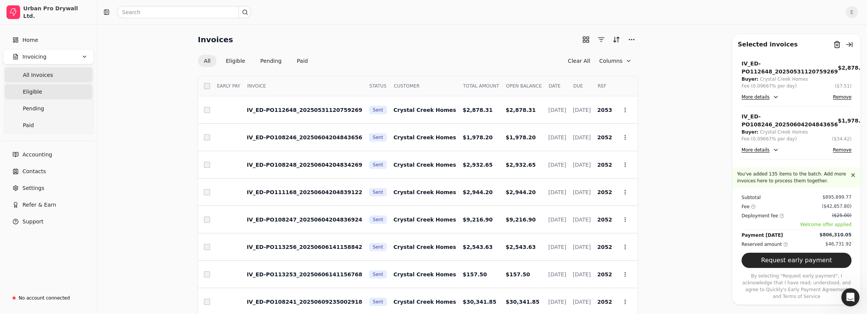
click at [33, 92] on span "Eligible" at bounding box center [32, 92] width 19 height 8
click at [41, 73] on span "All Invoices" at bounding box center [38, 75] width 30 height 8
click at [29, 38] on span "Home" at bounding box center [30, 40] width 16 height 8
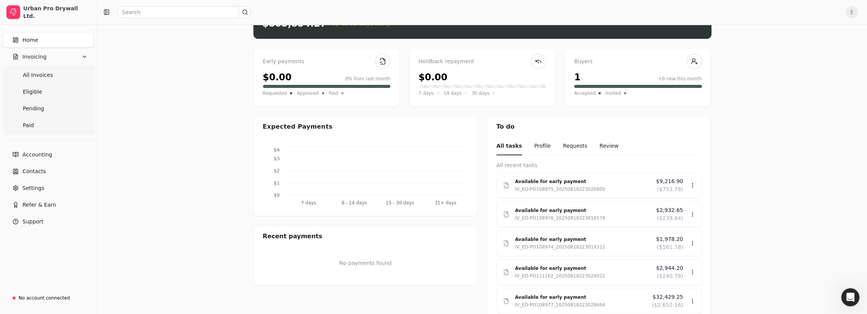
scroll to position [28, 0]
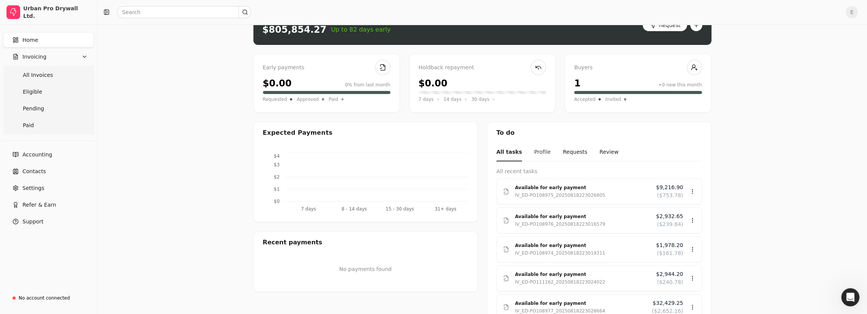
click at [541, 149] on button "Profile" at bounding box center [542, 152] width 17 height 18
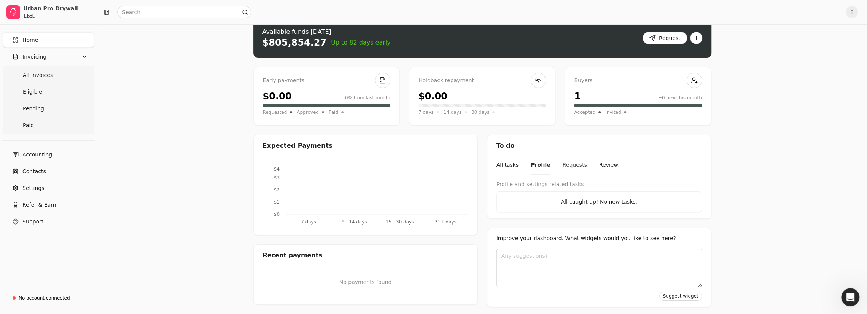
click at [567, 165] on button "Requests" at bounding box center [575, 165] width 24 height 18
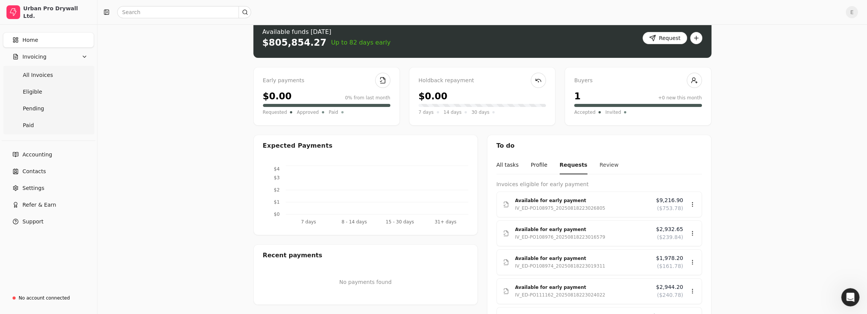
click at [599, 163] on button "Review" at bounding box center [608, 165] width 19 height 18
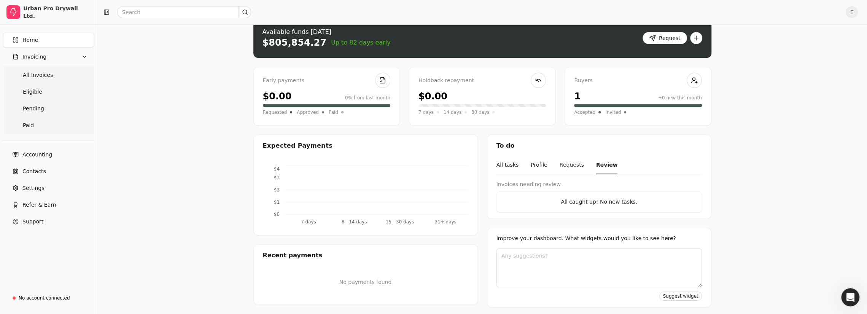
click at [559, 167] on button "Requests" at bounding box center [571, 165] width 24 height 18
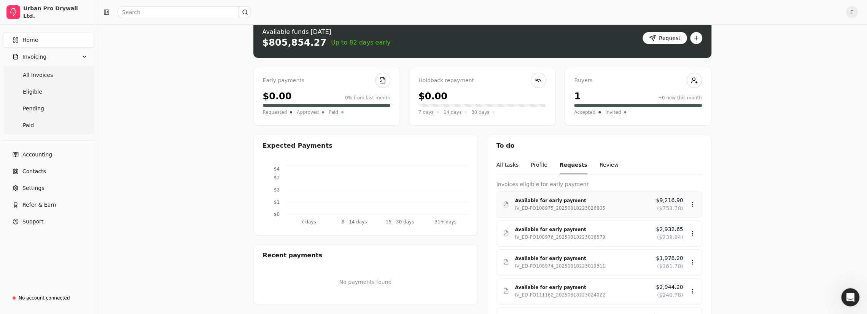
click at [553, 201] on div "Available for early payment" at bounding box center [582, 201] width 135 height 8
click at [666, 222] on div "Review" at bounding box center [678, 225] width 46 height 13
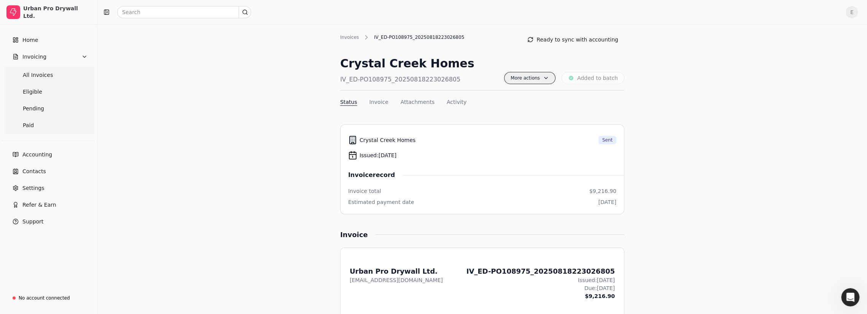
click at [550, 79] on span "More actions" at bounding box center [529, 78] width 51 height 12
click at [570, 37] on button "Ready to sync with accounting" at bounding box center [572, 39] width 103 height 12
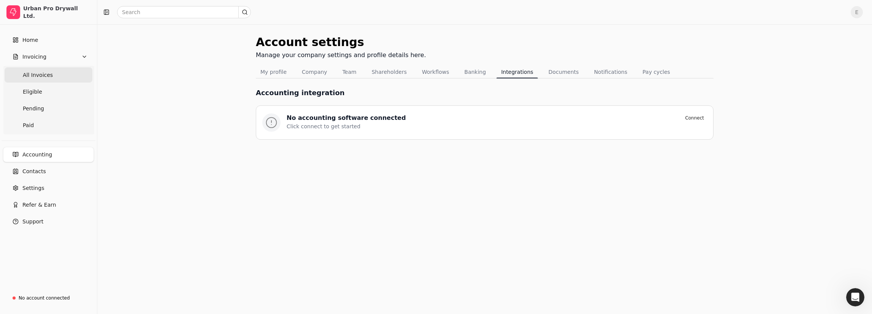
click at [37, 73] on span "All Invoices" at bounding box center [38, 75] width 30 height 8
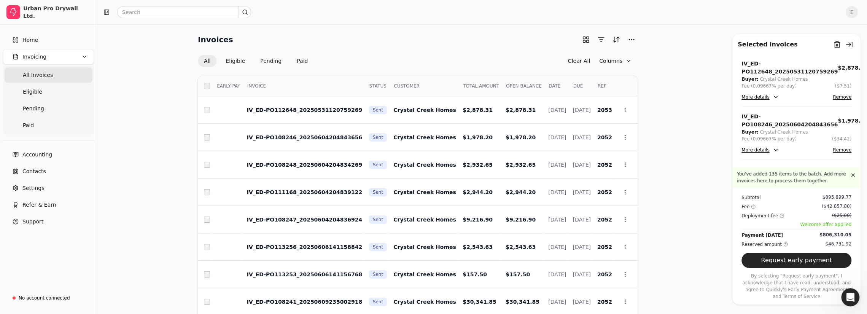
click at [855, 13] on span "E" at bounding box center [851, 12] width 12 height 12
click at [816, 38] on span "Personal settings" at bounding box center [816, 41] width 46 height 8
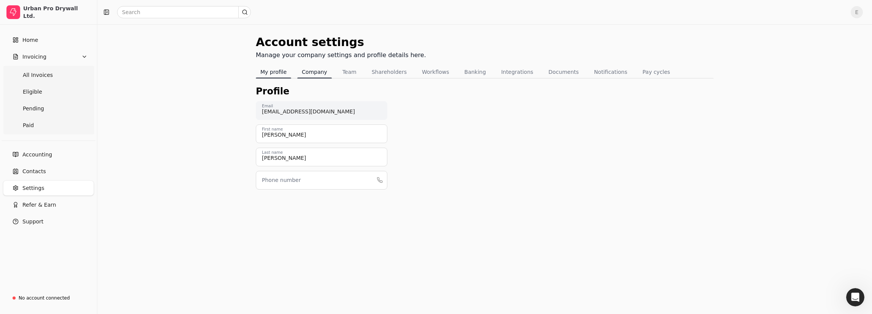
click at [314, 74] on button "Company" at bounding box center [314, 72] width 35 height 12
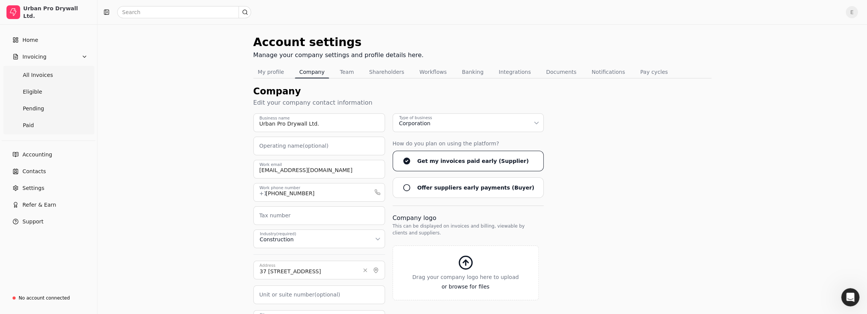
click at [574, 160] on div "Urban Pro Drywall Ltd. Business name Operating name (optional) [EMAIL_ADDRESS][…" at bounding box center [482, 245] width 458 height 265
click at [460, 71] on button "Banking" at bounding box center [472, 72] width 31 height 12
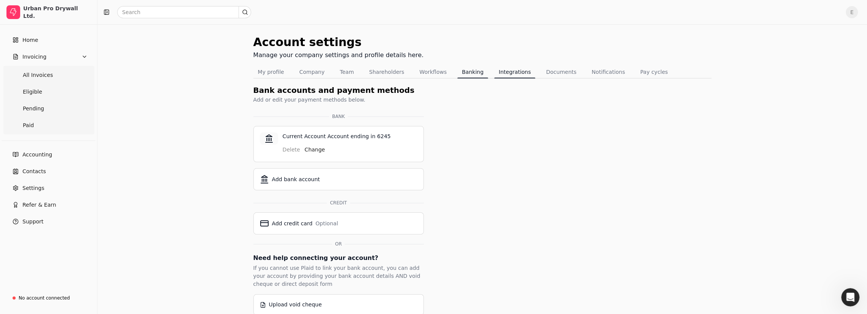
click at [506, 70] on button "Integrations" at bounding box center [514, 72] width 41 height 12
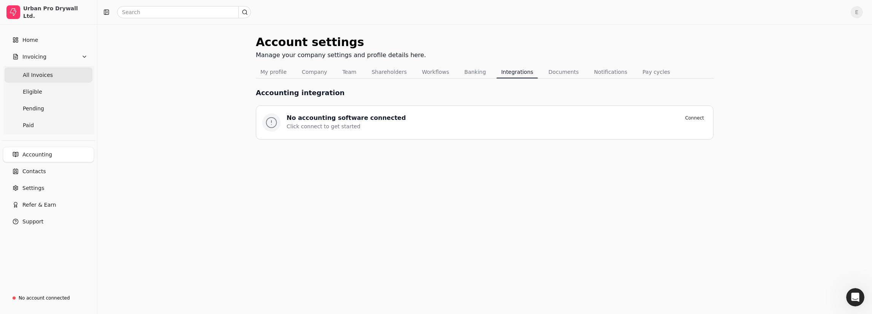
click at [33, 73] on span "All Invoices" at bounding box center [38, 75] width 30 height 8
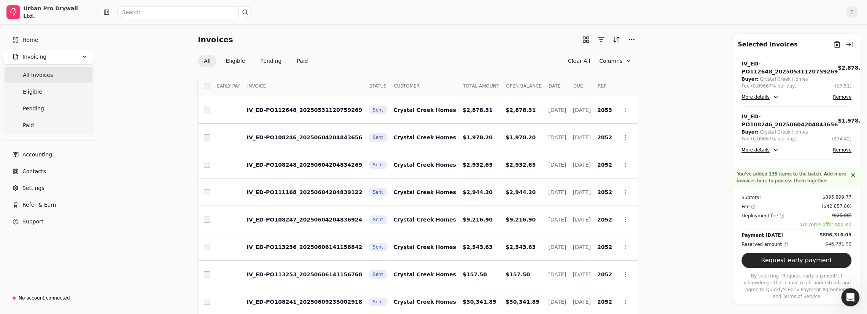
click at [855, 11] on span "E" at bounding box center [851, 12] width 12 height 12
click at [798, 58] on span "Sign Out" at bounding box center [804, 57] width 23 height 8
